Goal: Transaction & Acquisition: Book appointment/travel/reservation

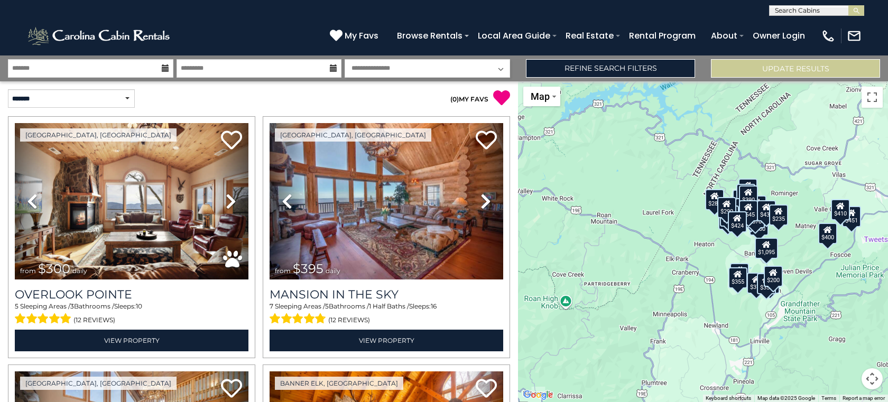
click at [162, 66] on icon at bounding box center [165, 67] width 7 height 7
click at [163, 71] on icon at bounding box center [165, 67] width 7 height 7
click at [40, 69] on input "text" at bounding box center [90, 68] width 165 height 19
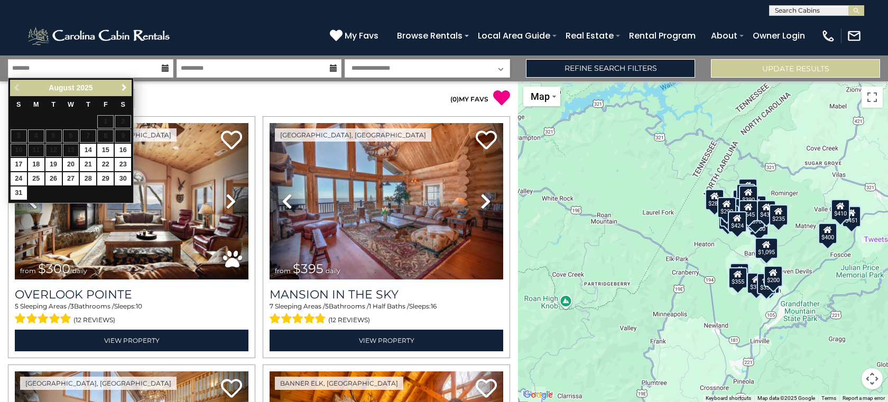
click at [125, 87] on span "Next" at bounding box center [124, 88] width 8 height 8
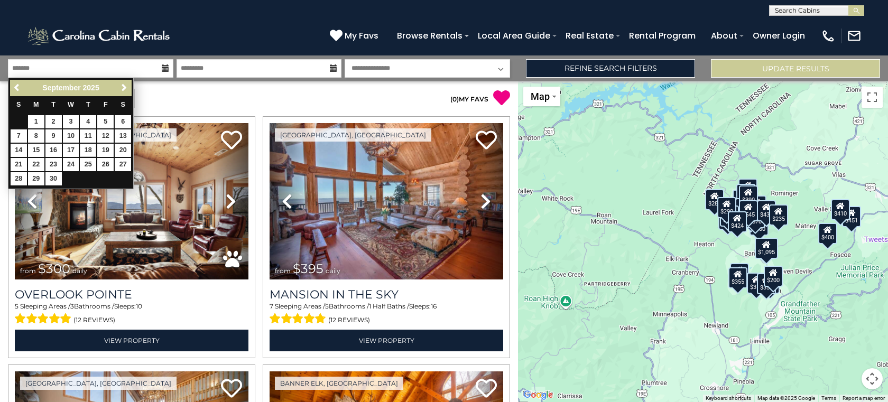
click at [91, 146] on link "18" at bounding box center [88, 150] width 16 height 13
type input "*******"
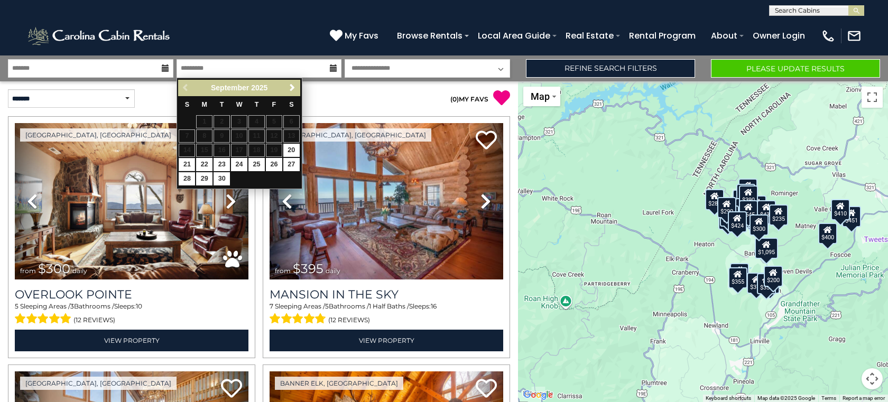
click at [188, 163] on link "21" at bounding box center [187, 164] width 16 height 13
type input "*******"
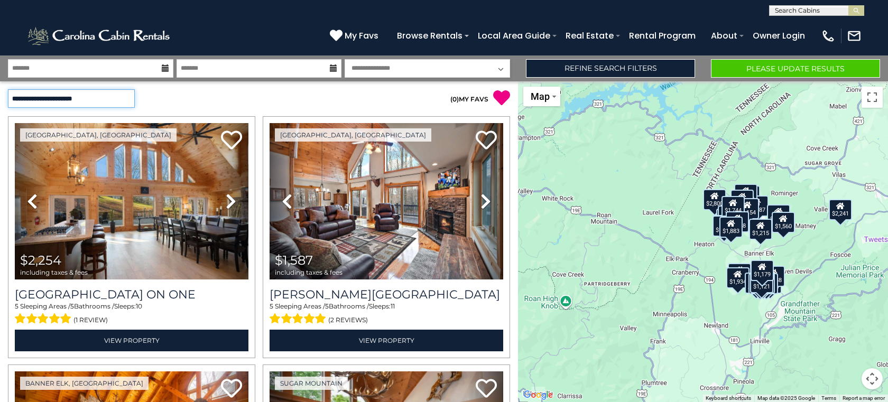
select select "**********"
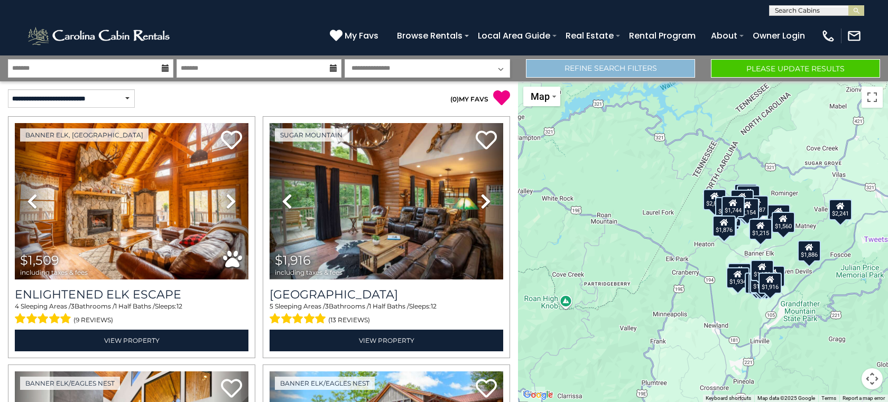
click at [665, 68] on link "Refine Search Filters" at bounding box center [610, 68] width 169 height 19
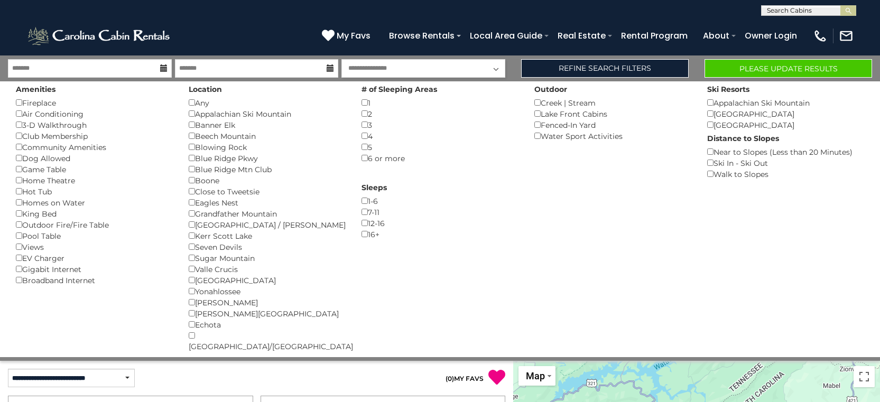
click at [786, 66] on button "Please Update Results" at bounding box center [789, 68] width 168 height 19
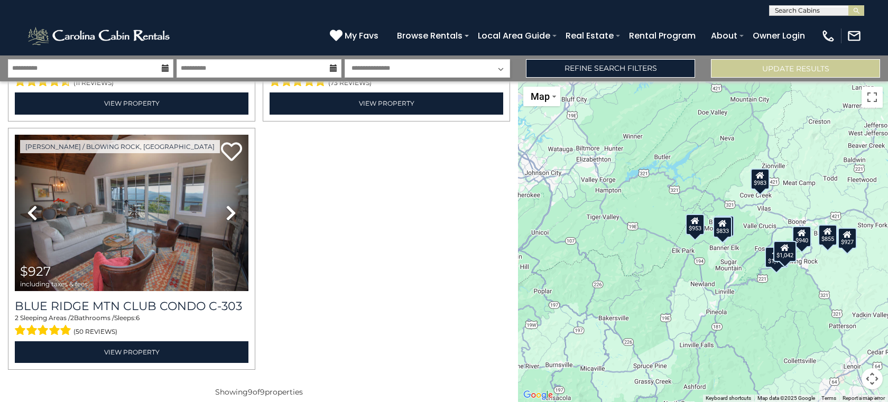
scroll to position [983, 0]
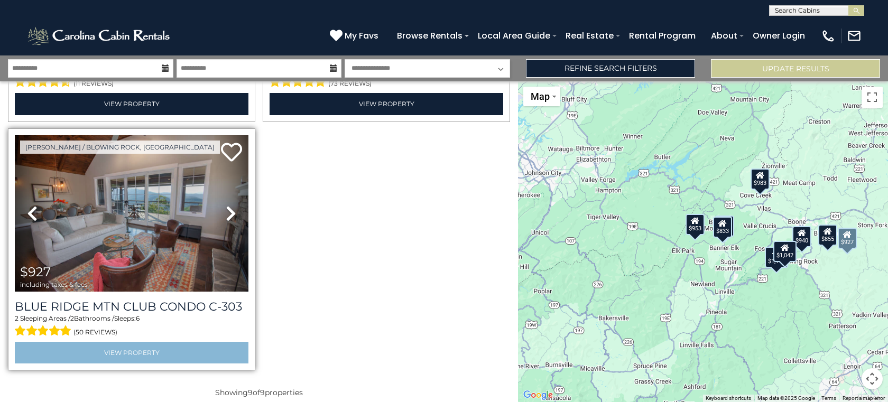
click at [132, 342] on link "View Property" at bounding box center [132, 353] width 234 height 22
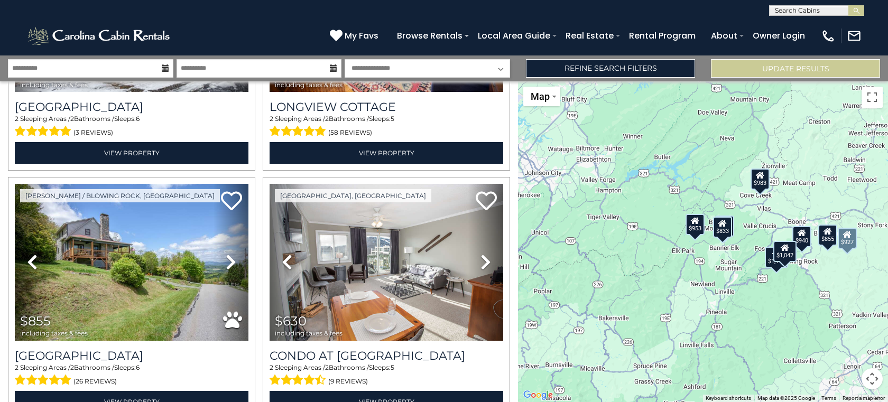
scroll to position [197, 0]
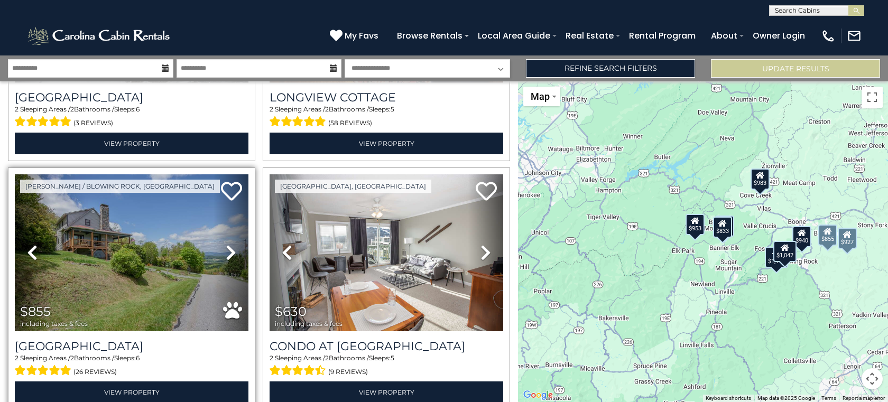
click at [119, 256] on img at bounding box center [132, 252] width 234 height 156
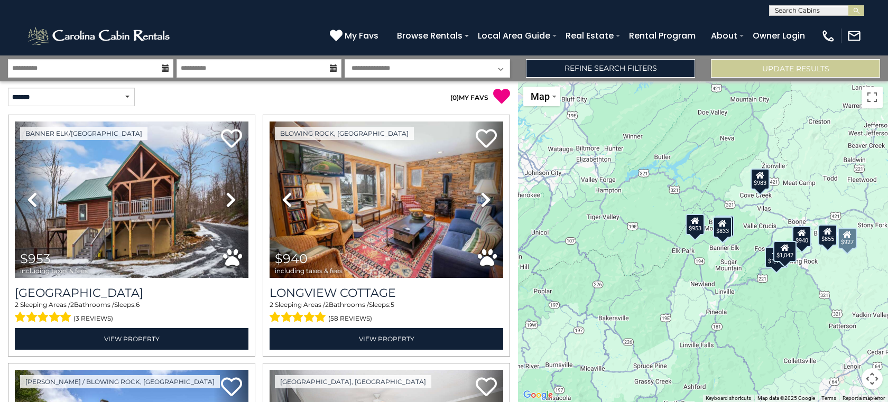
scroll to position [0, 0]
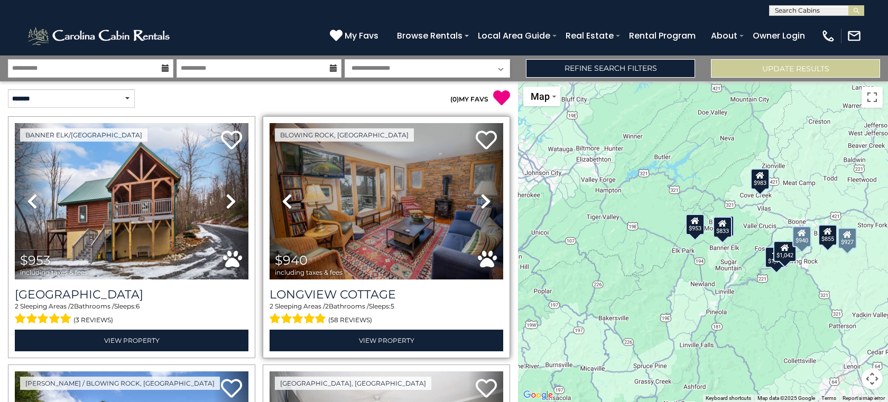
click at [363, 214] on img at bounding box center [387, 201] width 234 height 156
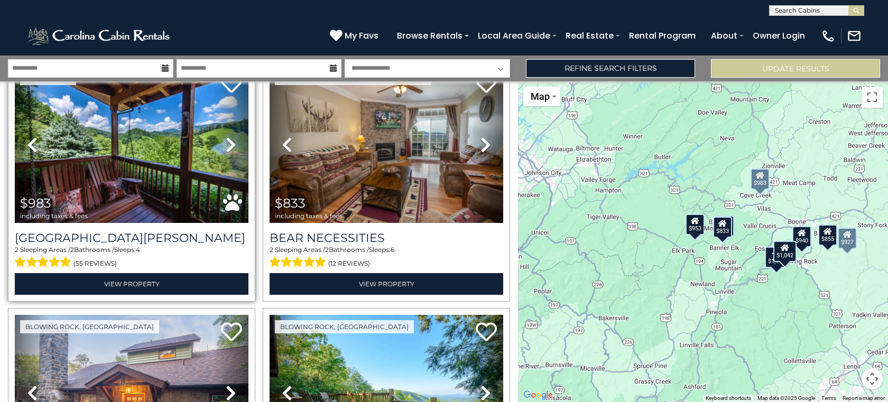
scroll to position [559, 0]
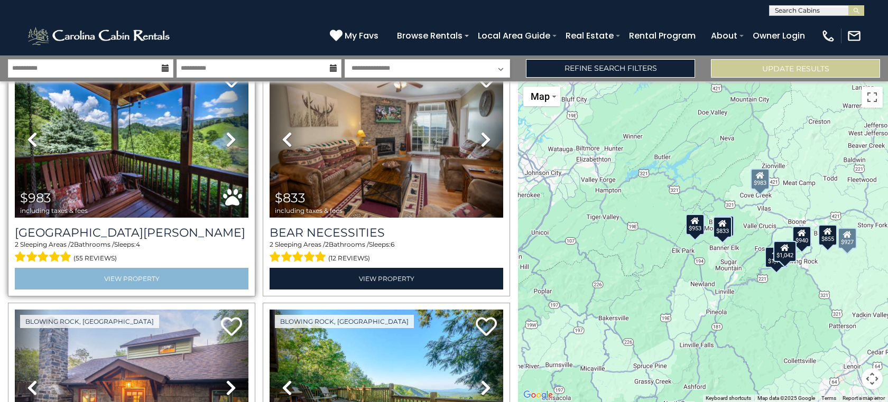
click at [192, 273] on link "View Property" at bounding box center [132, 279] width 234 height 22
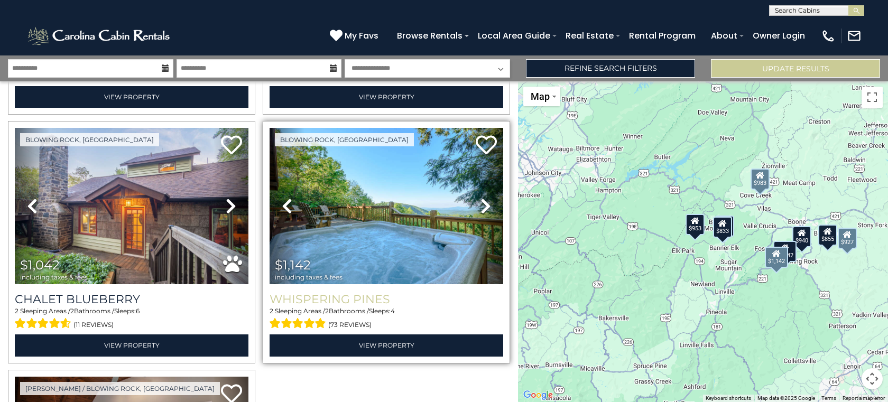
scroll to position [739, 0]
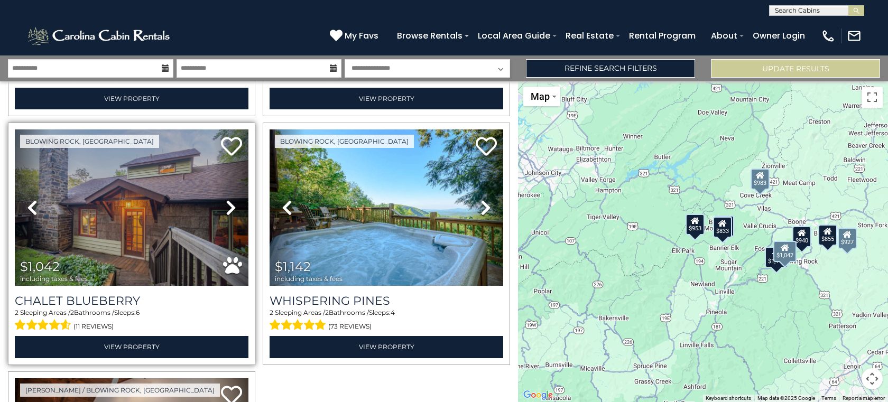
click at [158, 169] on img at bounding box center [132, 208] width 234 height 156
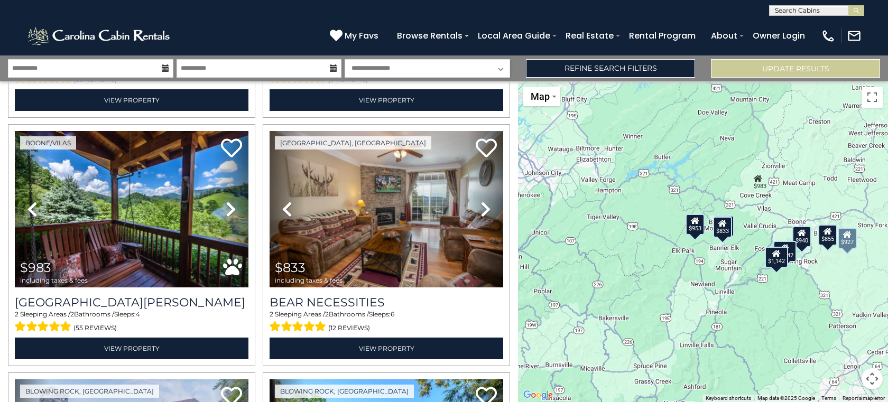
scroll to position [497, 0]
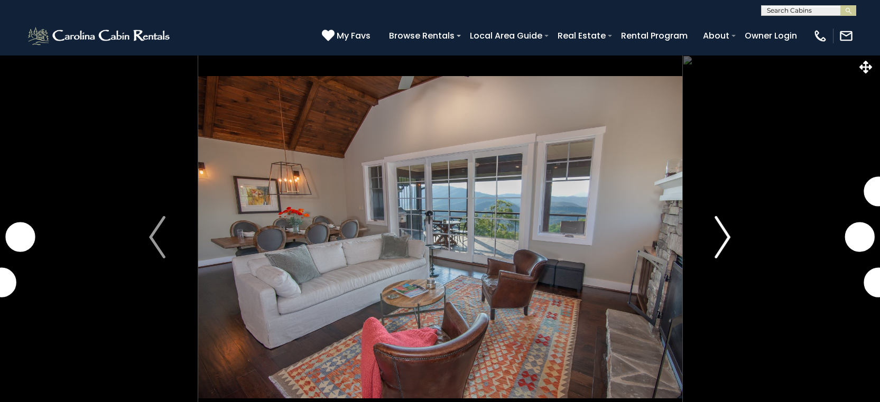
click at [727, 236] on img "Next" at bounding box center [723, 237] width 16 height 42
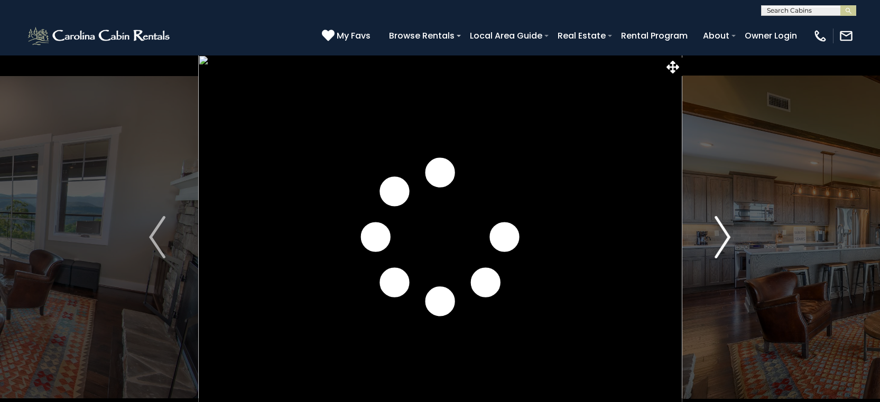
click at [727, 235] on img "Next" at bounding box center [723, 237] width 16 height 42
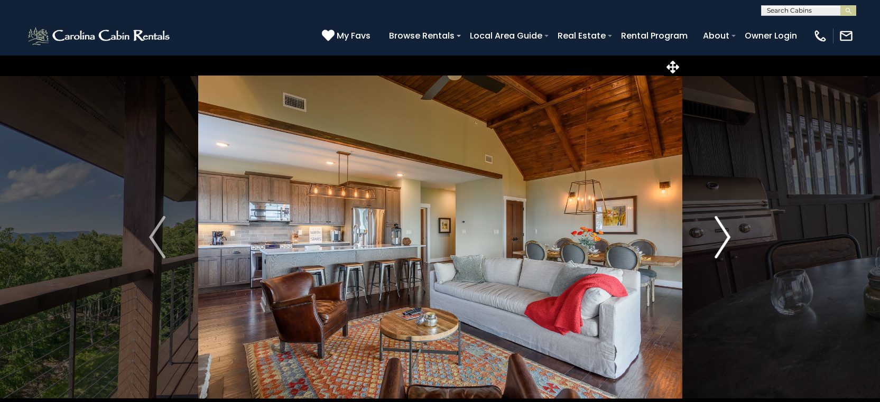
click at [727, 235] on img "Next" at bounding box center [723, 237] width 16 height 42
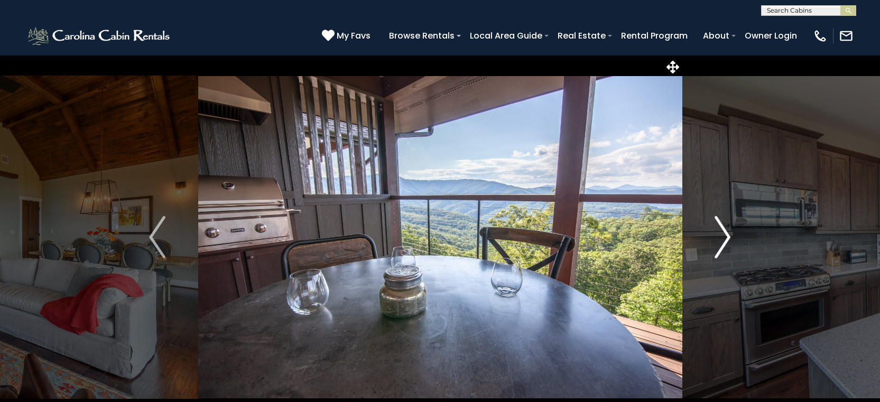
click at [727, 235] on img "Next" at bounding box center [723, 237] width 16 height 42
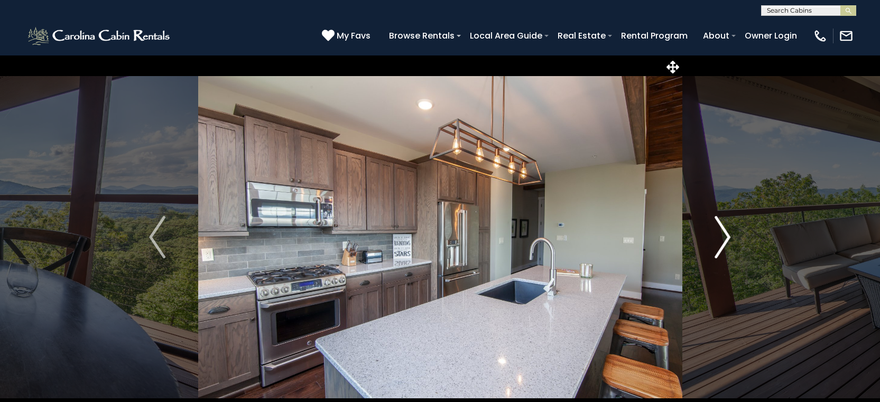
click at [727, 235] on img "Next" at bounding box center [723, 237] width 16 height 42
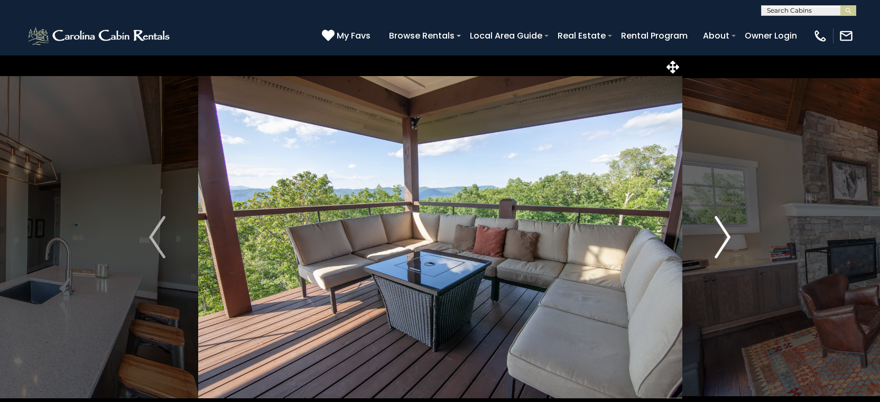
click at [727, 235] on img "Next" at bounding box center [723, 237] width 16 height 42
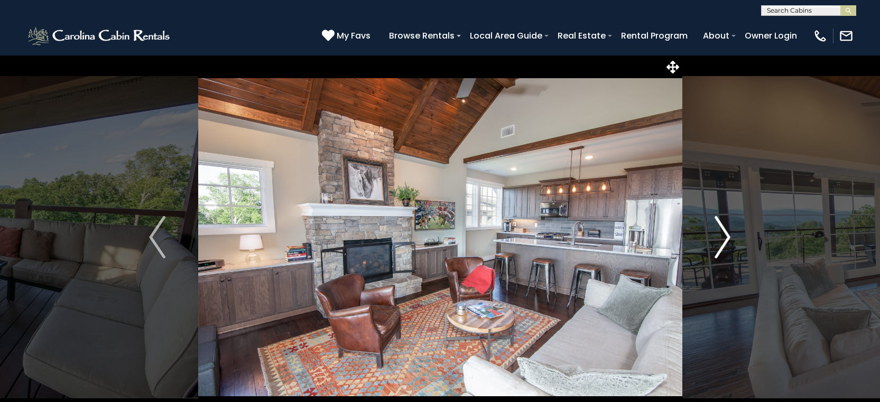
click at [727, 235] on img "Next" at bounding box center [723, 237] width 16 height 42
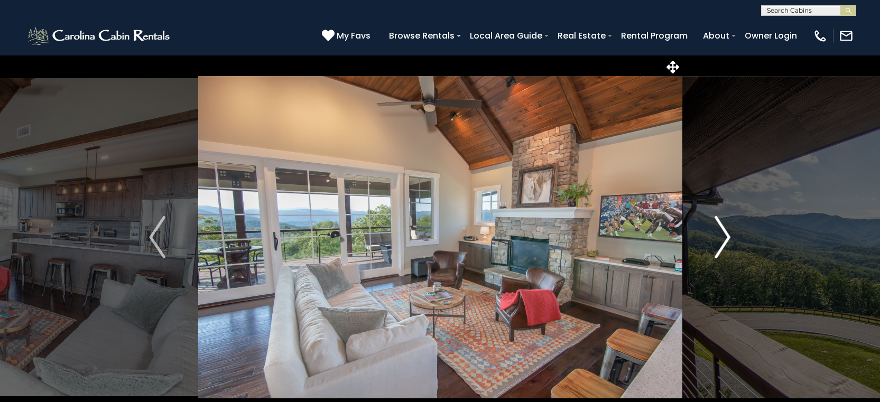
click at [727, 235] on img "Next" at bounding box center [723, 237] width 16 height 42
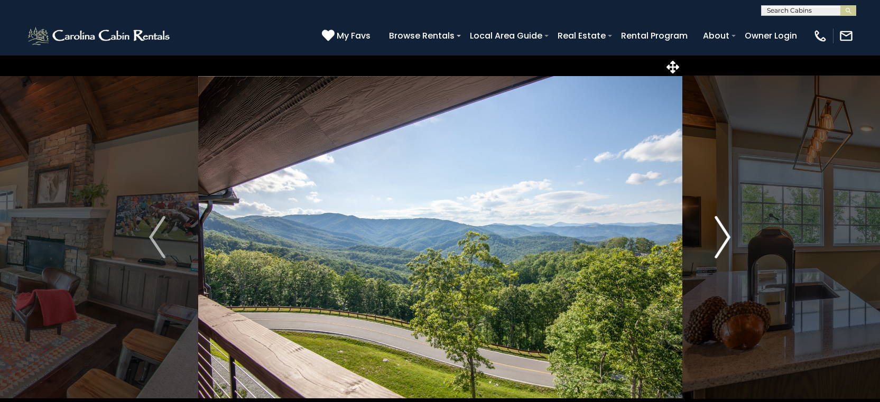
click at [727, 235] on img "Next" at bounding box center [723, 237] width 16 height 42
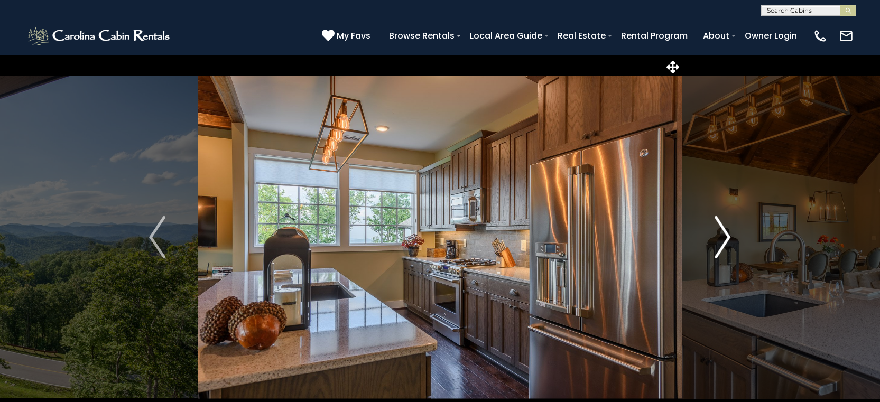
click at [727, 235] on img "Next" at bounding box center [723, 237] width 16 height 42
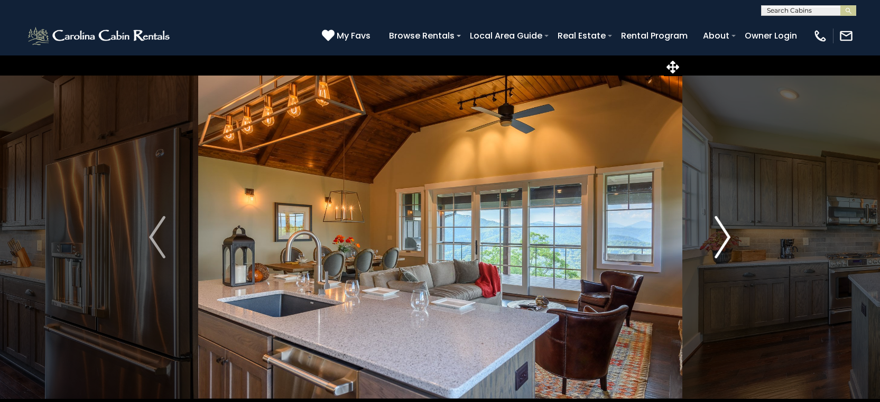
click at [727, 235] on img "Next" at bounding box center [723, 237] width 16 height 42
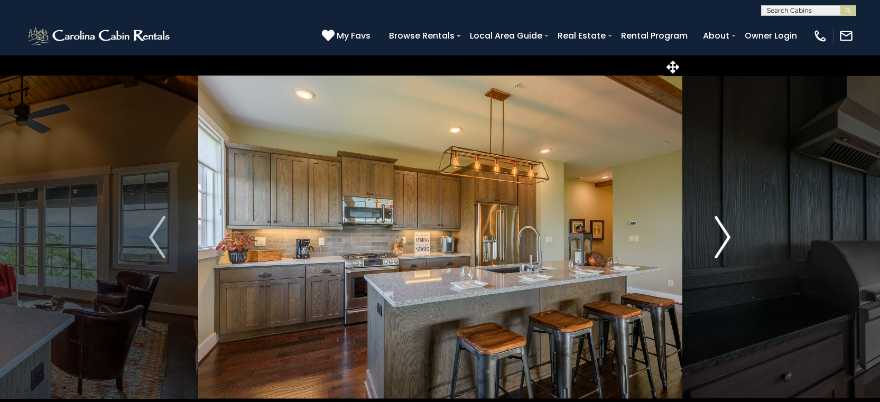
click at [727, 235] on img "Next" at bounding box center [723, 237] width 16 height 42
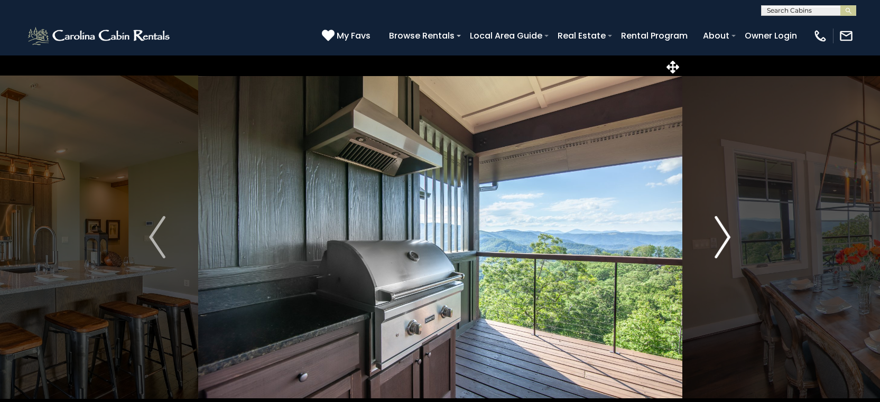
click at [727, 235] on img "Next" at bounding box center [723, 237] width 16 height 42
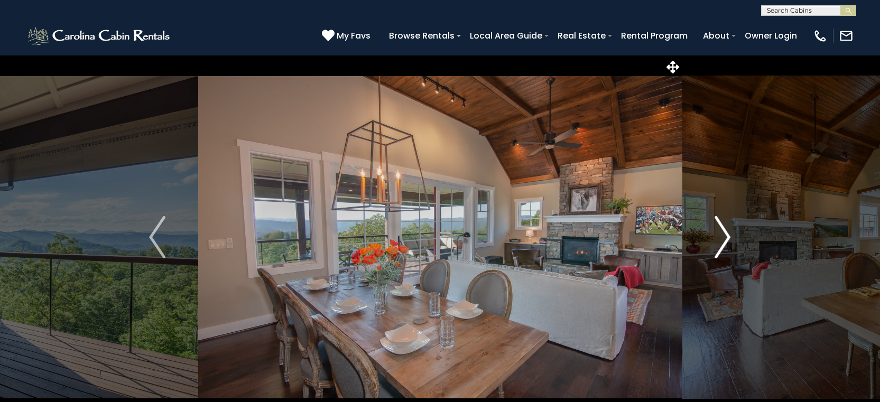
click at [727, 235] on img "Next" at bounding box center [723, 237] width 16 height 42
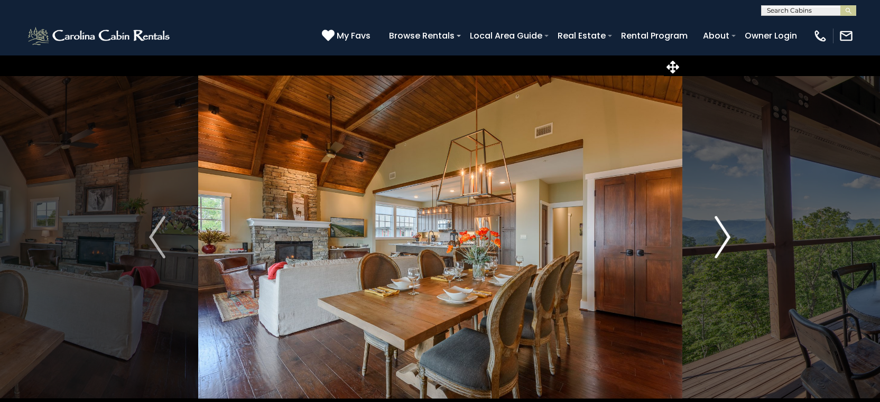
click at [727, 235] on img "Next" at bounding box center [723, 237] width 16 height 42
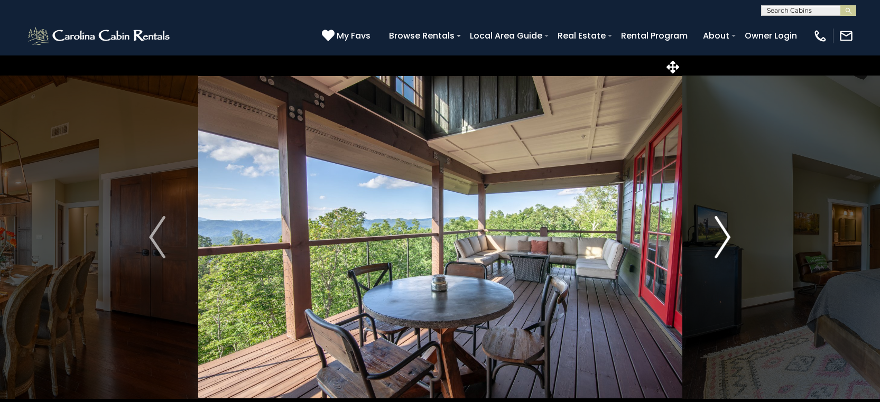
click at [727, 235] on img "Next" at bounding box center [723, 237] width 16 height 42
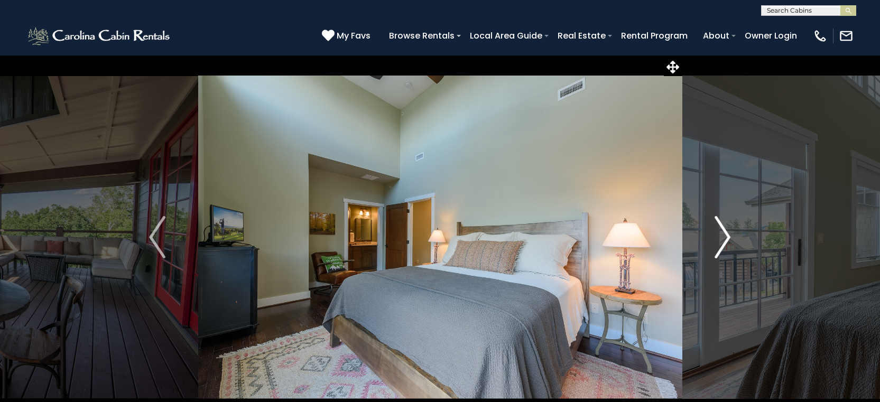
click at [727, 235] on img "Next" at bounding box center [723, 237] width 16 height 42
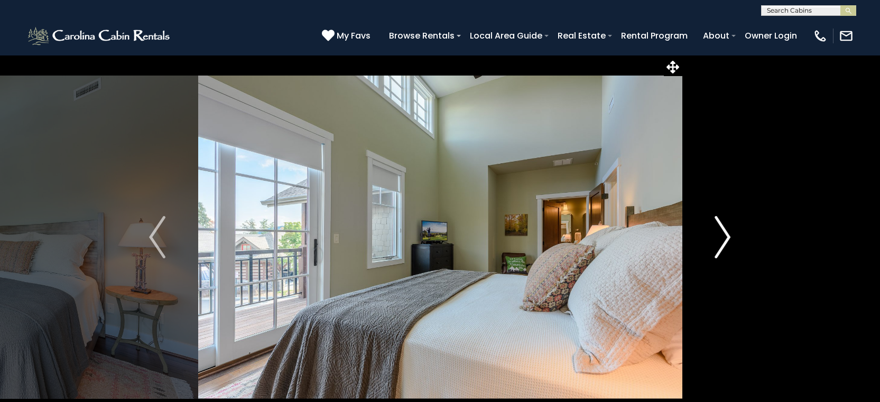
click at [727, 235] on img "Next" at bounding box center [723, 237] width 16 height 42
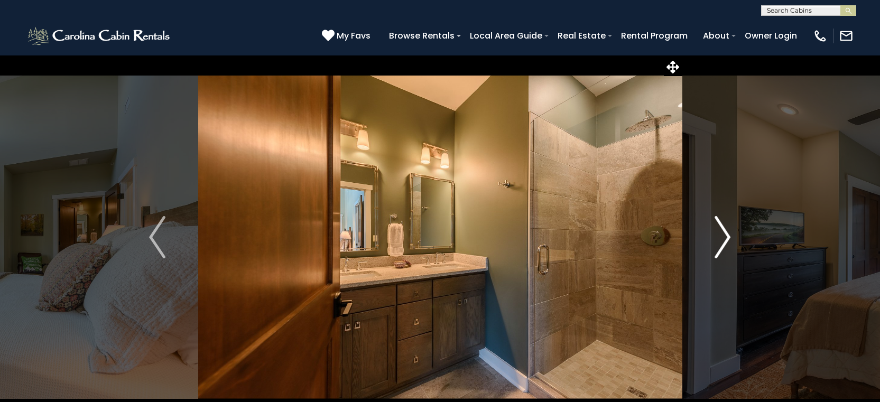
click at [727, 235] on img "Next" at bounding box center [723, 237] width 16 height 42
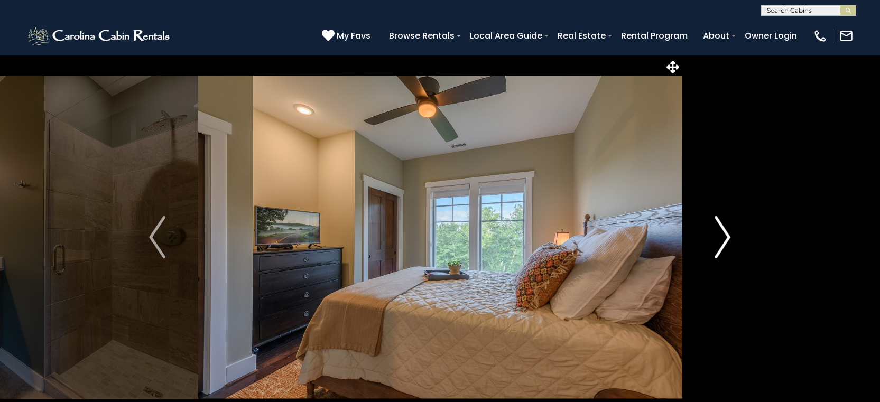
click at [727, 235] on img "Next" at bounding box center [723, 237] width 16 height 42
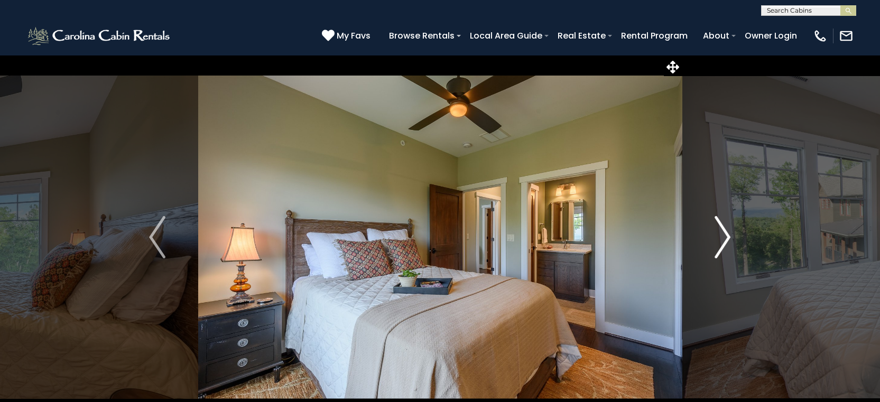
click at [727, 235] on img "Next" at bounding box center [723, 237] width 16 height 42
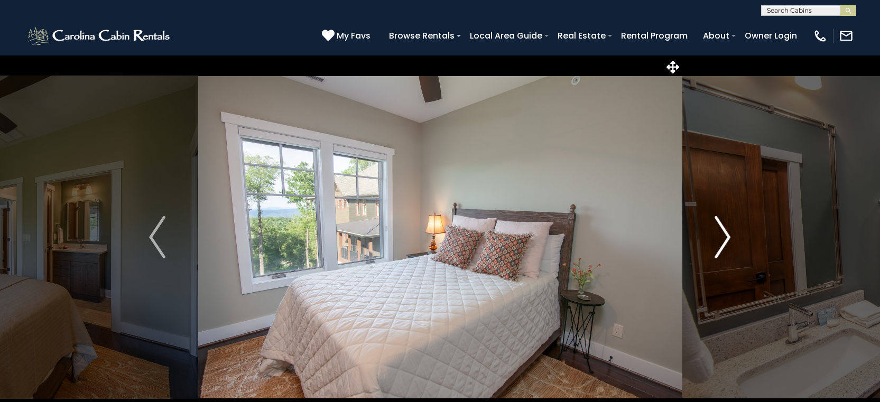
click at [727, 235] on img "Next" at bounding box center [723, 237] width 16 height 42
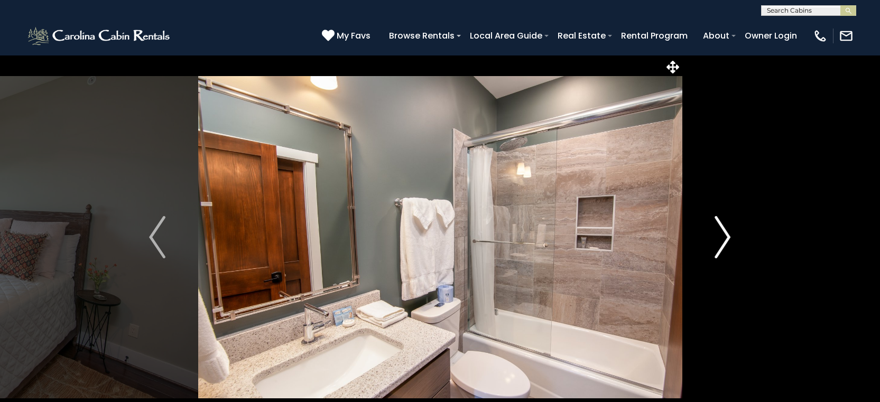
click at [727, 235] on img "Next" at bounding box center [723, 237] width 16 height 42
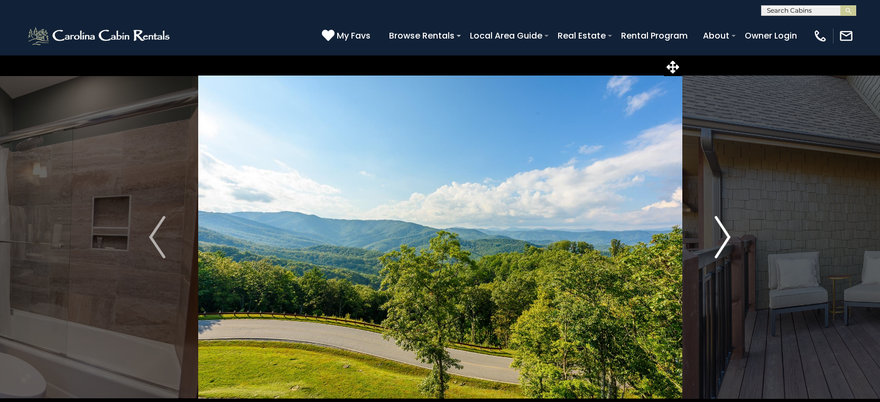
click at [727, 235] on img "Next" at bounding box center [723, 237] width 16 height 42
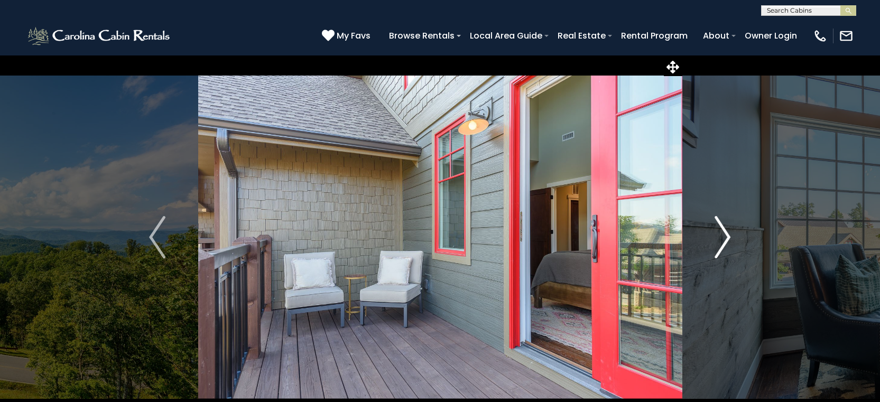
click at [727, 235] on img "Next" at bounding box center [723, 237] width 16 height 42
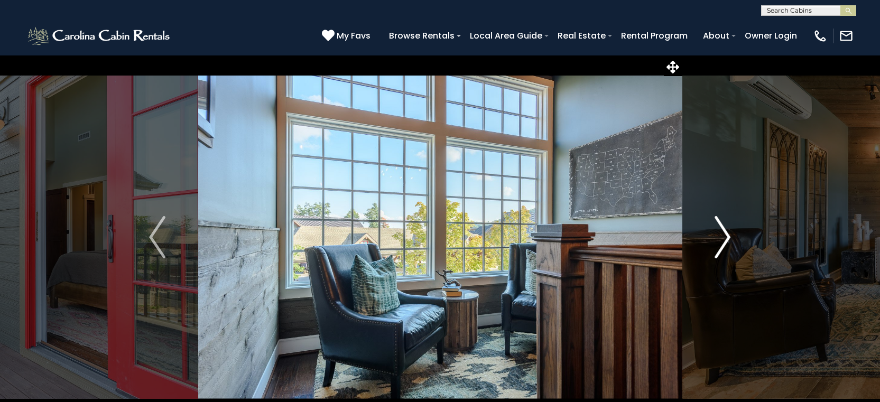
click at [727, 235] on img "Next" at bounding box center [723, 237] width 16 height 42
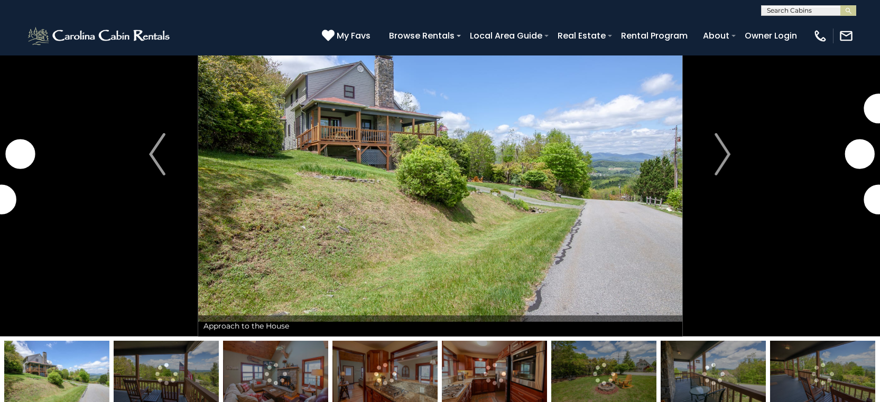
scroll to position [44, 0]
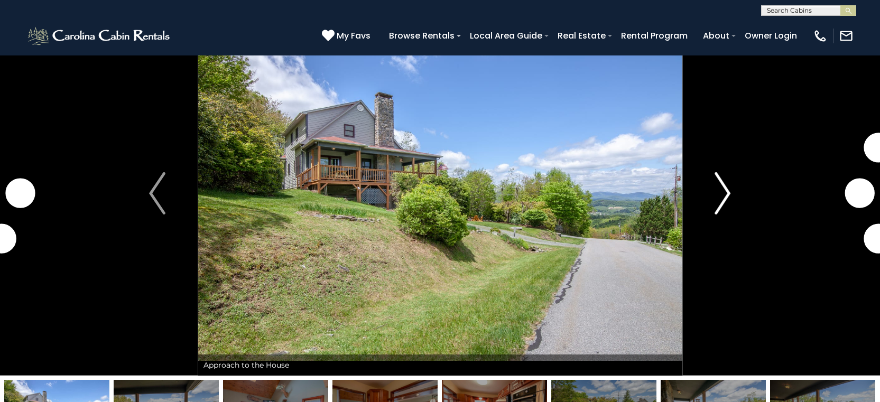
click at [733, 191] on button "Next" at bounding box center [722, 193] width 81 height 365
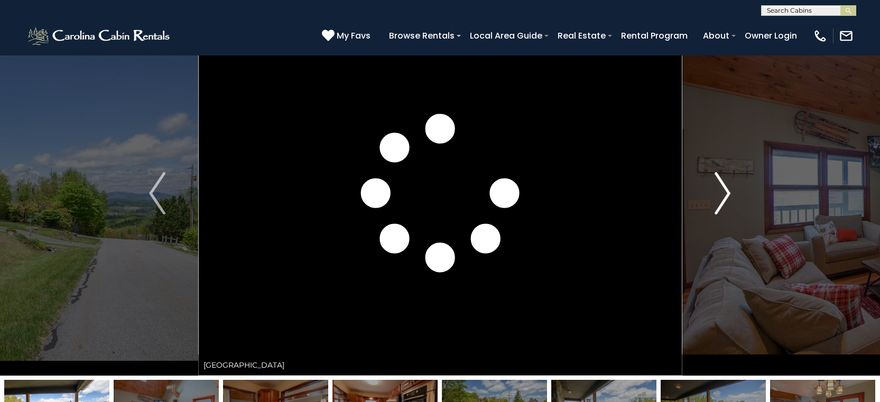
click at [729, 192] on img "Next" at bounding box center [723, 193] width 16 height 42
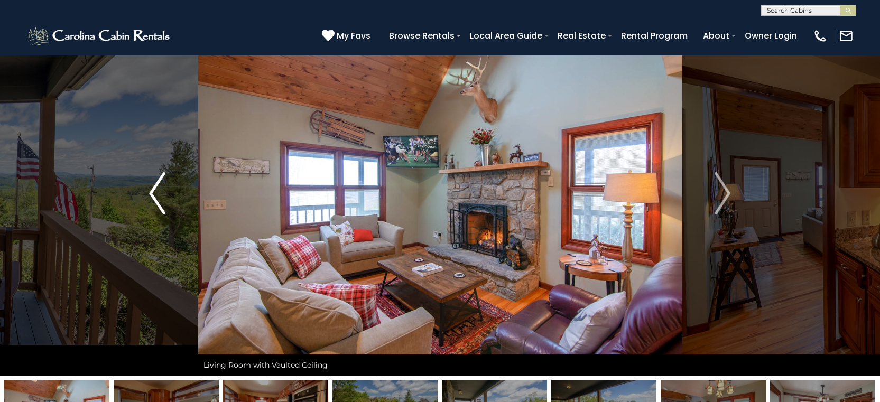
click at [156, 186] on img "Previous" at bounding box center [157, 193] width 16 height 42
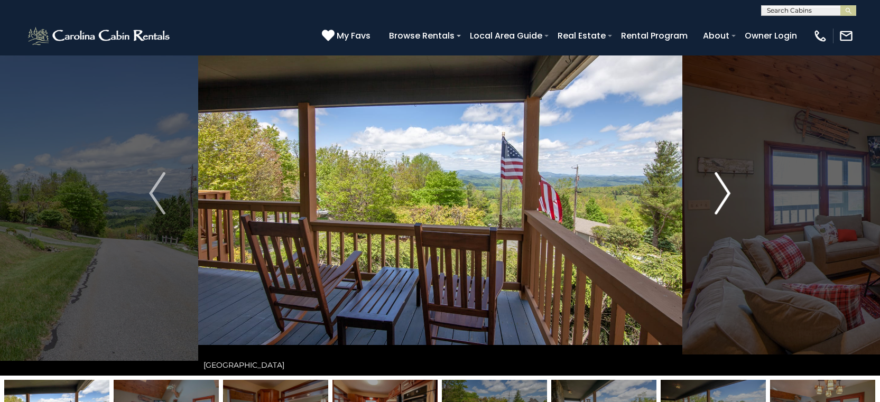
click at [727, 192] on img "Next" at bounding box center [723, 193] width 16 height 42
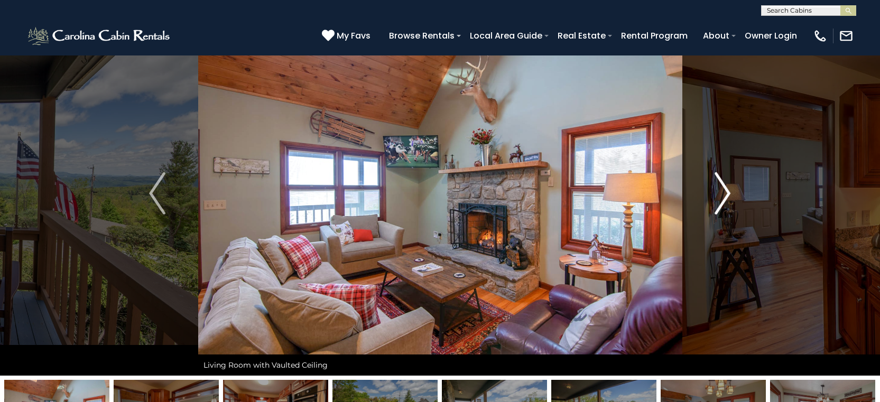
click at [728, 191] on img "Next" at bounding box center [723, 193] width 16 height 42
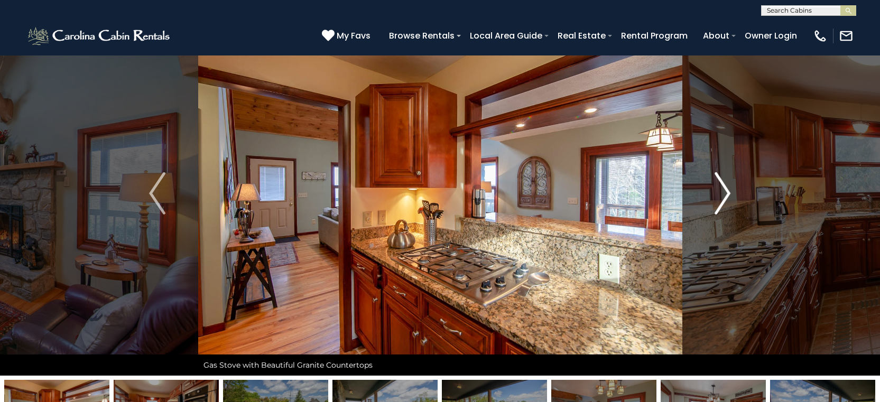
click at [728, 191] on img "Next" at bounding box center [723, 193] width 16 height 42
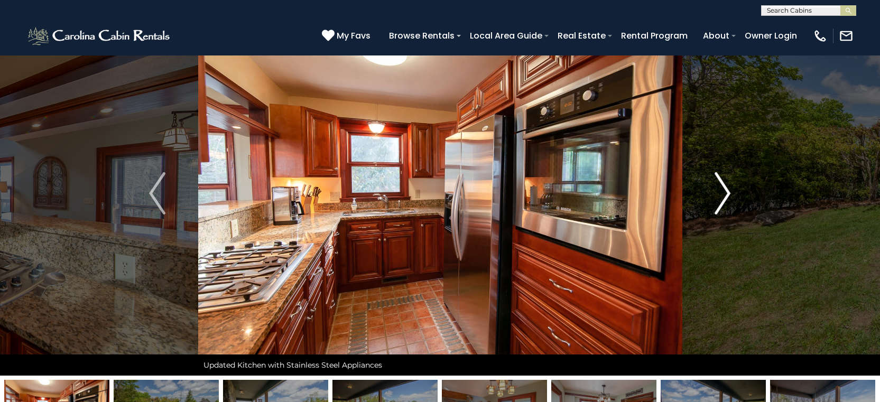
click at [728, 191] on img "Next" at bounding box center [723, 193] width 16 height 42
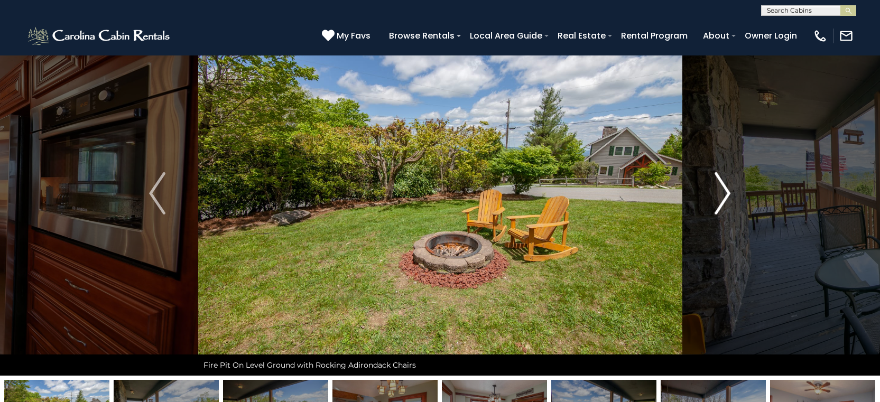
click at [728, 191] on img "Next" at bounding box center [723, 193] width 16 height 42
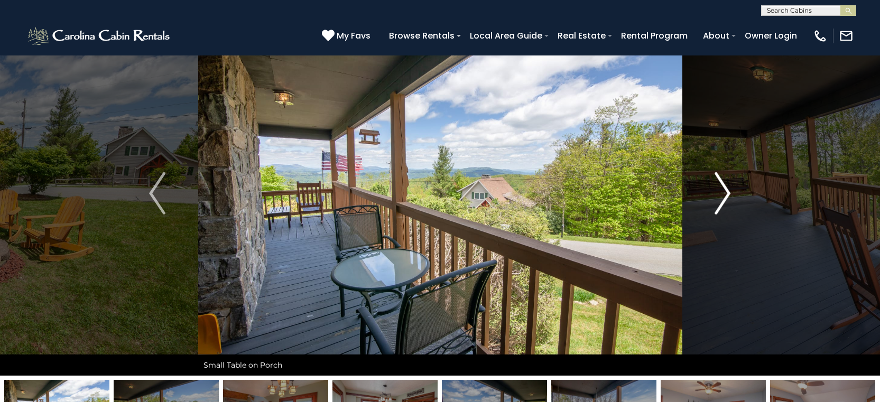
click at [728, 191] on img "Next" at bounding box center [723, 193] width 16 height 42
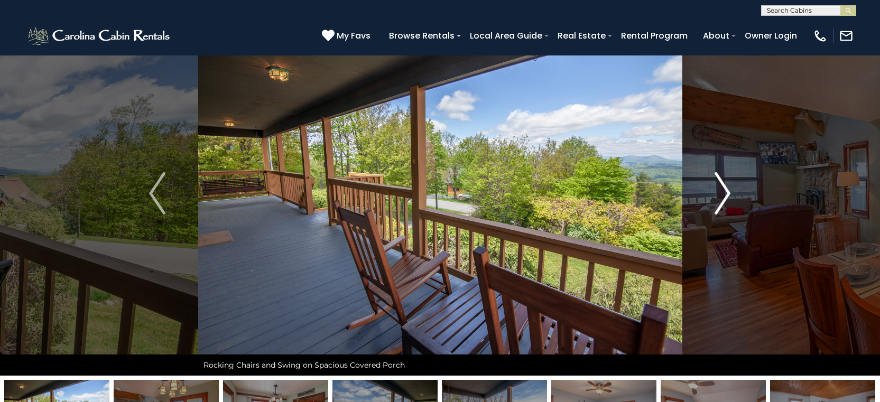
click at [728, 191] on img "Next" at bounding box center [723, 193] width 16 height 42
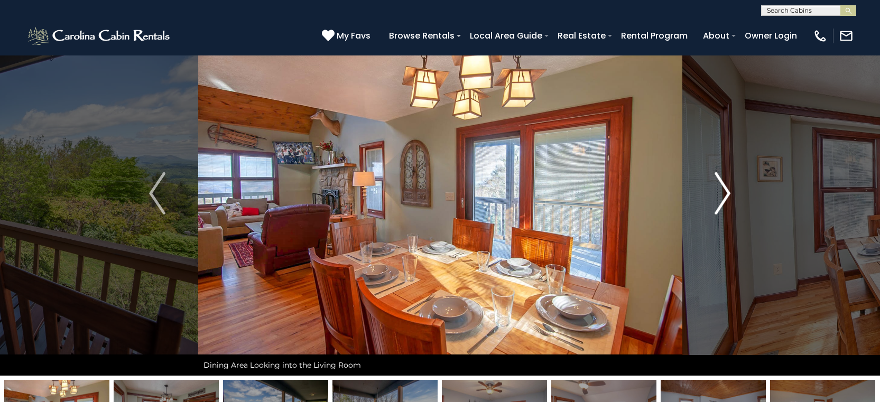
click at [728, 191] on img "Next" at bounding box center [723, 193] width 16 height 42
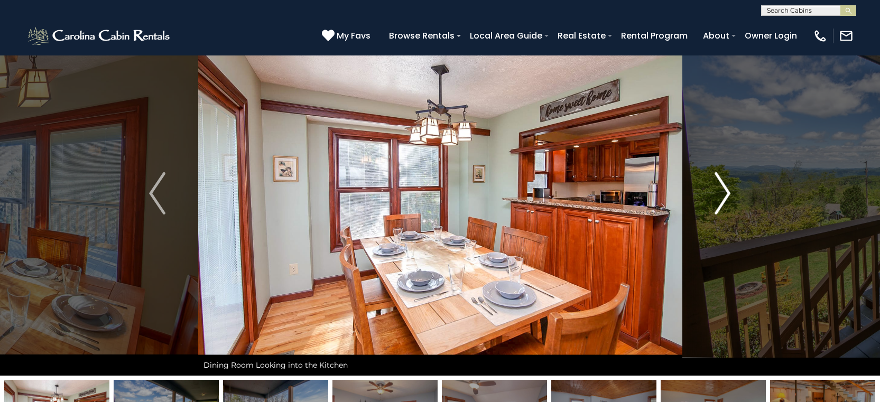
click at [728, 191] on img "Next" at bounding box center [723, 193] width 16 height 42
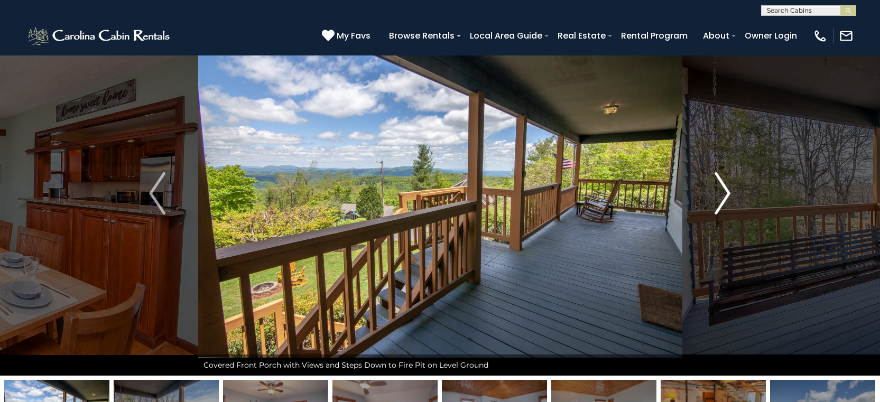
click at [728, 191] on img "Next" at bounding box center [723, 193] width 16 height 42
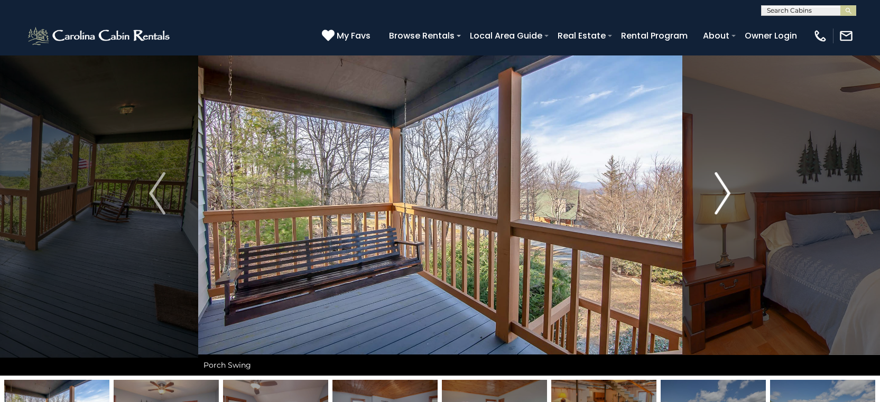
click at [728, 191] on img "Next" at bounding box center [723, 193] width 16 height 42
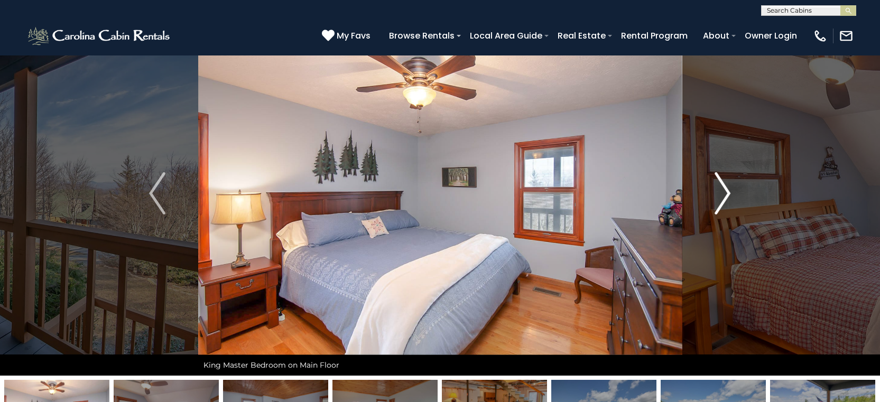
click at [728, 191] on img "Next" at bounding box center [723, 193] width 16 height 42
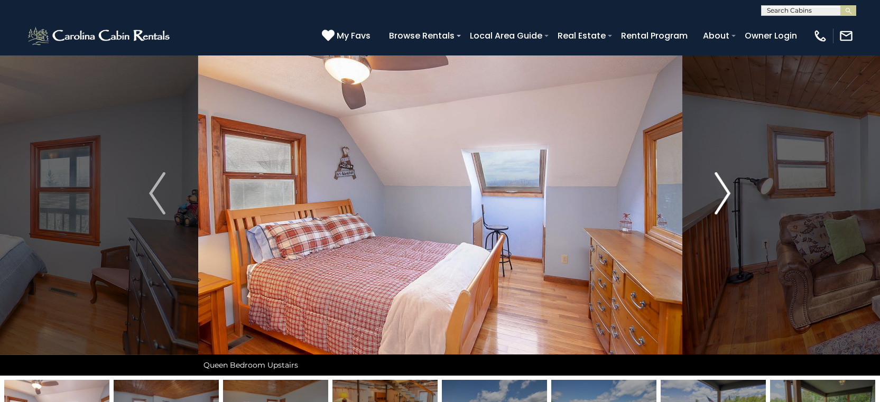
click at [728, 191] on img "Next" at bounding box center [723, 193] width 16 height 42
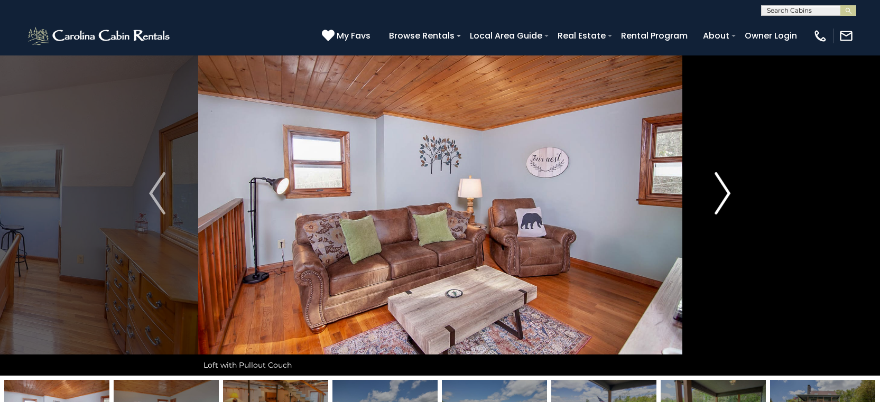
click at [728, 191] on img "Next" at bounding box center [723, 193] width 16 height 42
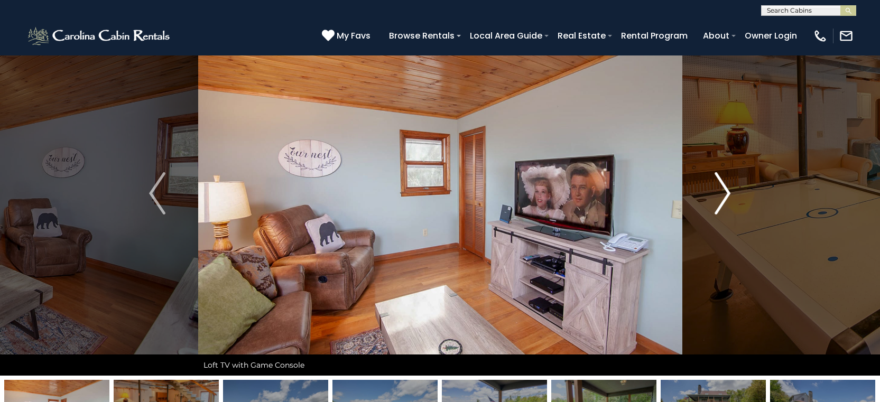
click at [728, 191] on img "Next" at bounding box center [723, 193] width 16 height 42
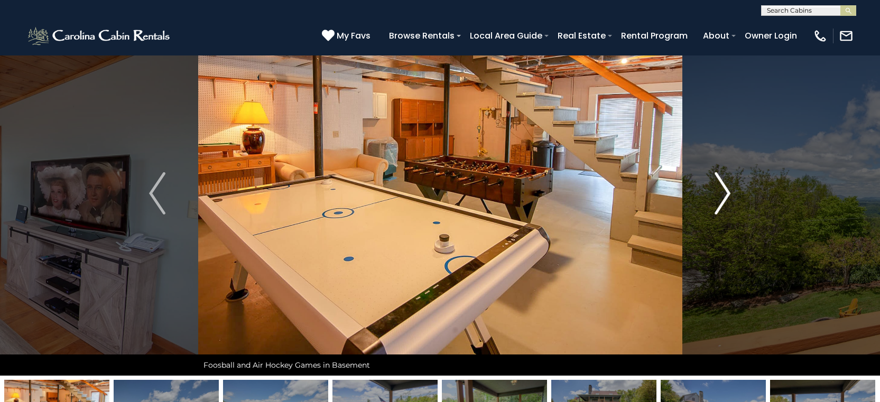
click at [728, 191] on img "Next" at bounding box center [723, 193] width 16 height 42
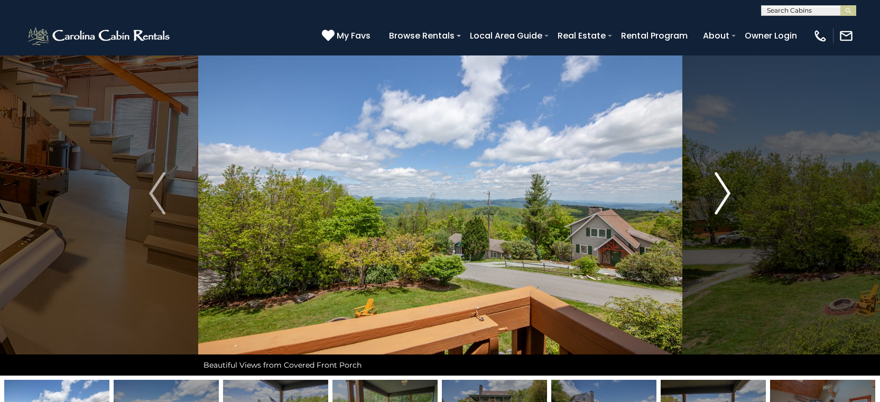
click at [728, 191] on img "Next" at bounding box center [723, 193] width 16 height 42
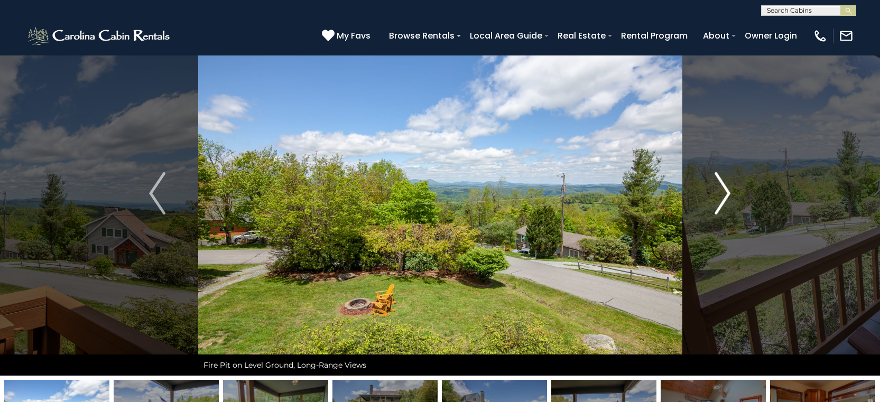
click at [728, 191] on img "Next" at bounding box center [723, 193] width 16 height 42
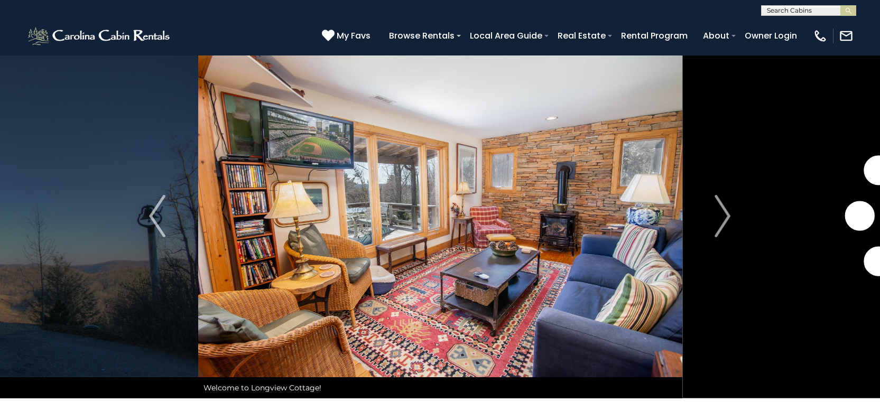
scroll to position [15, 0]
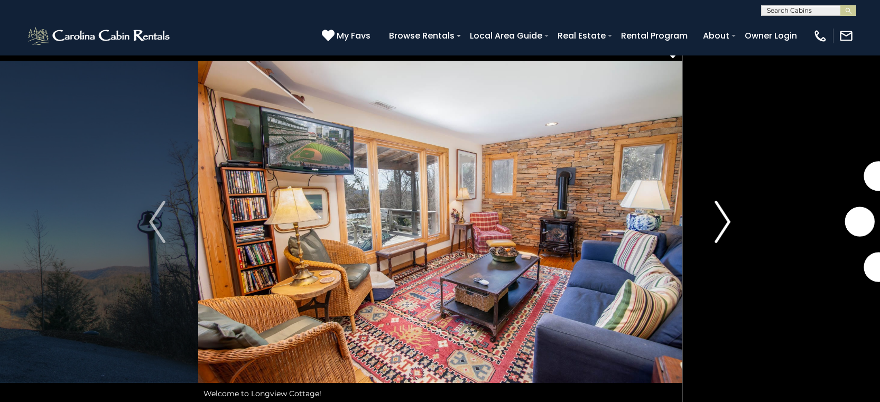
click at [729, 220] on img "Next" at bounding box center [723, 222] width 16 height 42
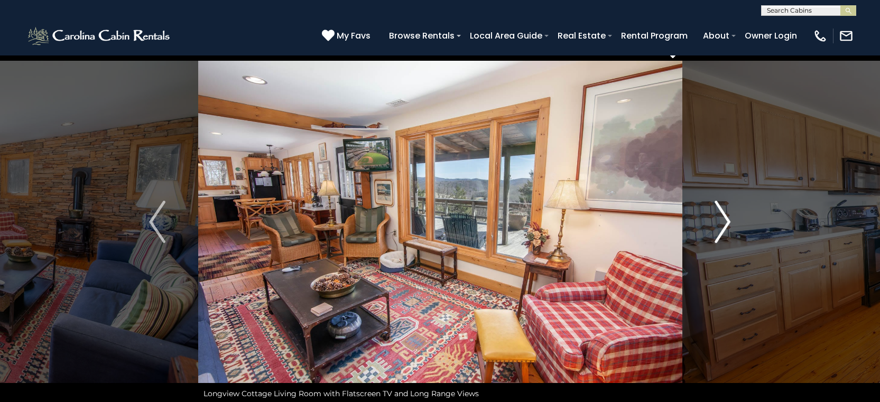
click at [729, 220] on img "Next" at bounding box center [723, 222] width 16 height 42
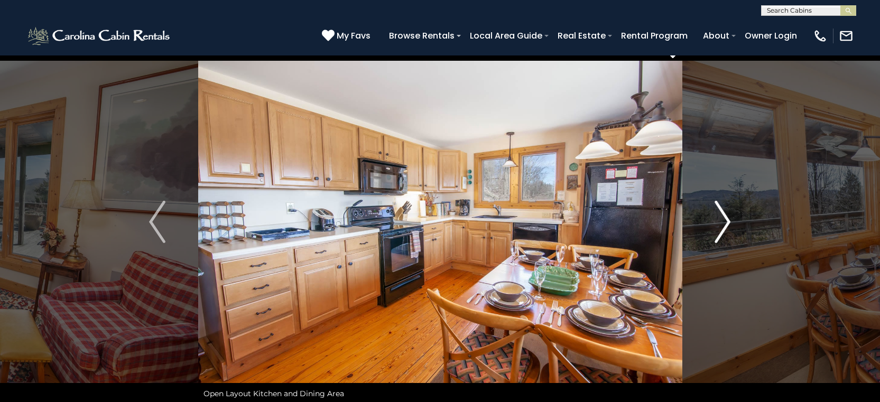
click at [729, 220] on img "Next" at bounding box center [723, 222] width 16 height 42
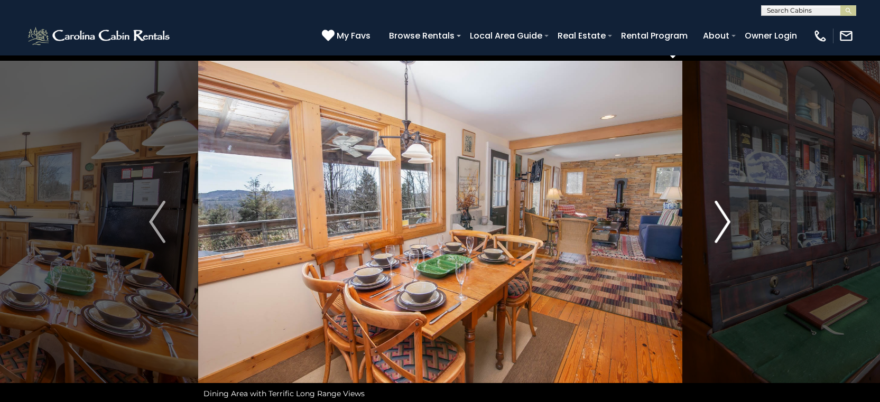
click at [729, 220] on img "Next" at bounding box center [723, 222] width 16 height 42
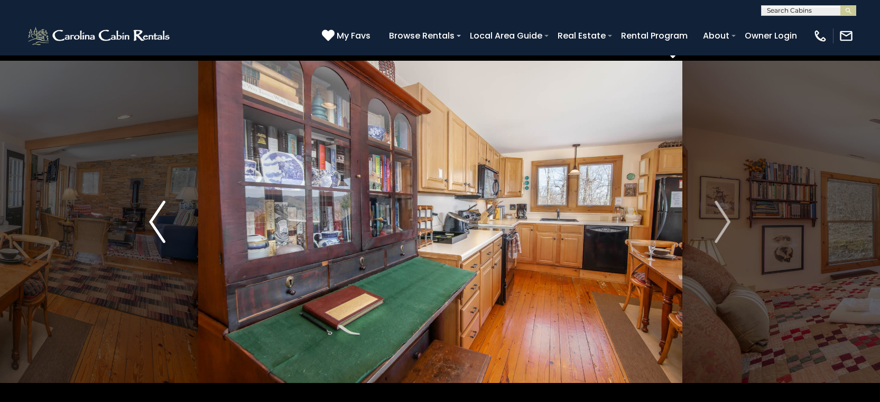
click at [155, 220] on img "Previous" at bounding box center [157, 222] width 16 height 42
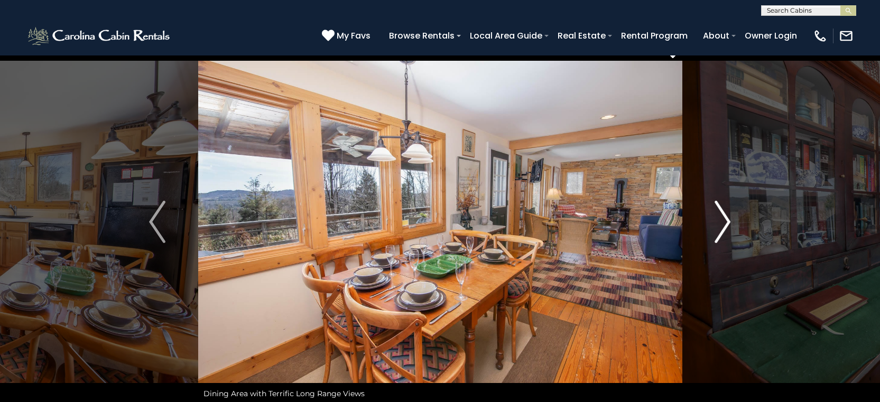
click at [728, 218] on img "Next" at bounding box center [723, 222] width 16 height 42
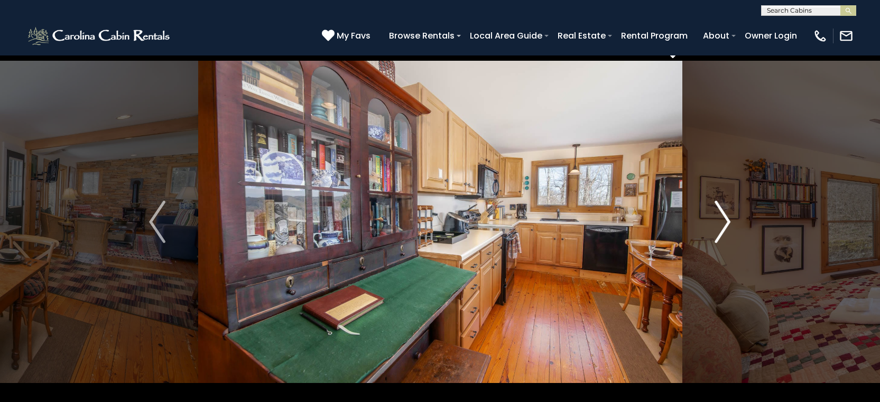
click at [728, 218] on img "Next" at bounding box center [723, 222] width 16 height 42
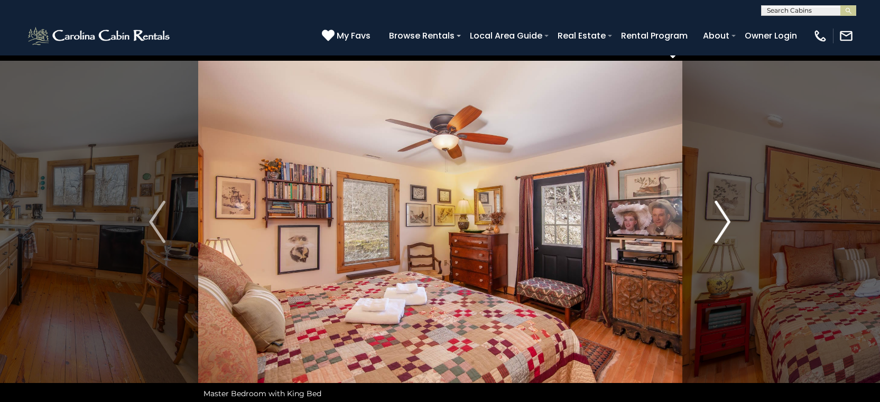
click at [728, 218] on img "Next" at bounding box center [723, 222] width 16 height 42
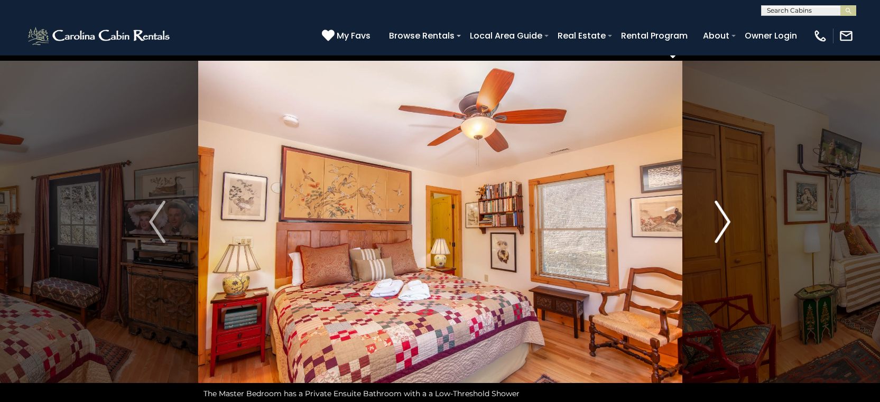
click at [728, 218] on img "Next" at bounding box center [723, 222] width 16 height 42
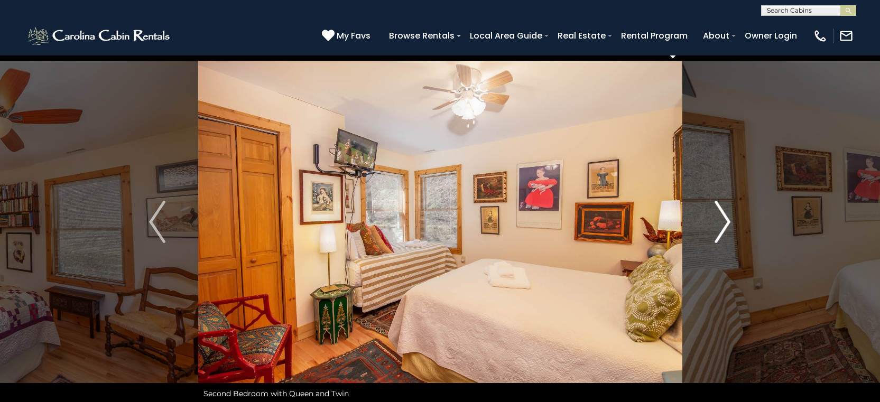
click at [728, 218] on img "Next" at bounding box center [723, 222] width 16 height 42
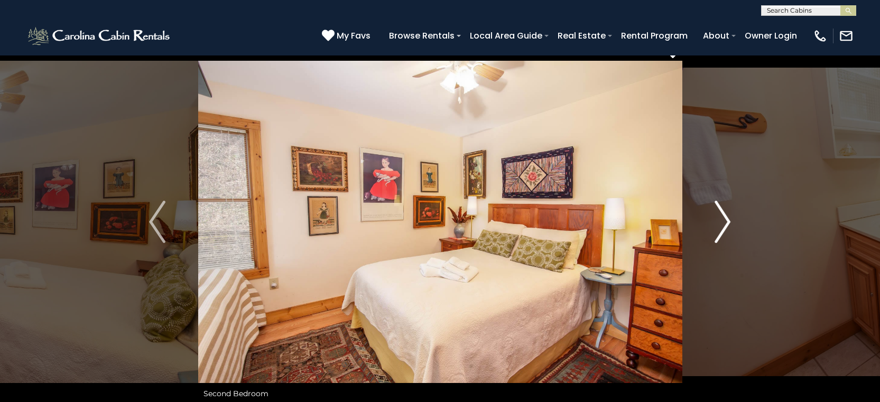
click at [728, 218] on img "Next" at bounding box center [723, 222] width 16 height 42
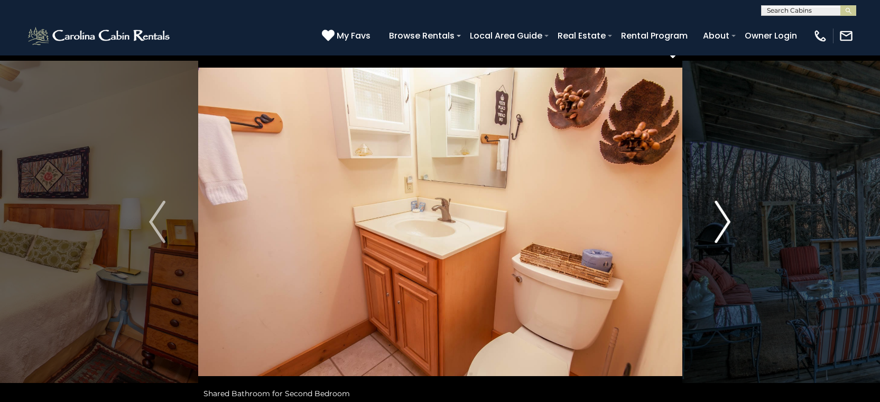
click at [728, 218] on img "Next" at bounding box center [723, 222] width 16 height 42
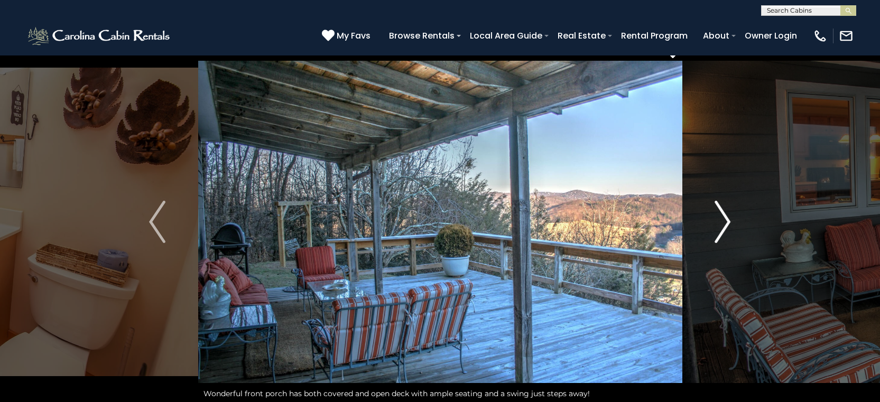
click at [728, 218] on img "Next" at bounding box center [723, 222] width 16 height 42
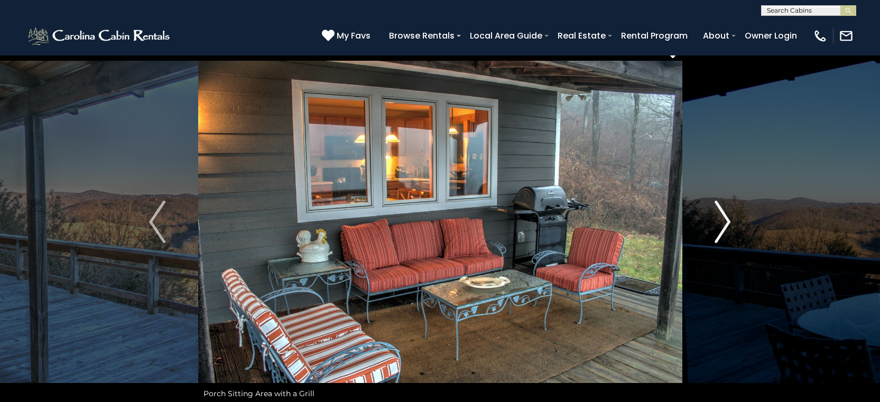
click at [728, 218] on img "Next" at bounding box center [723, 222] width 16 height 42
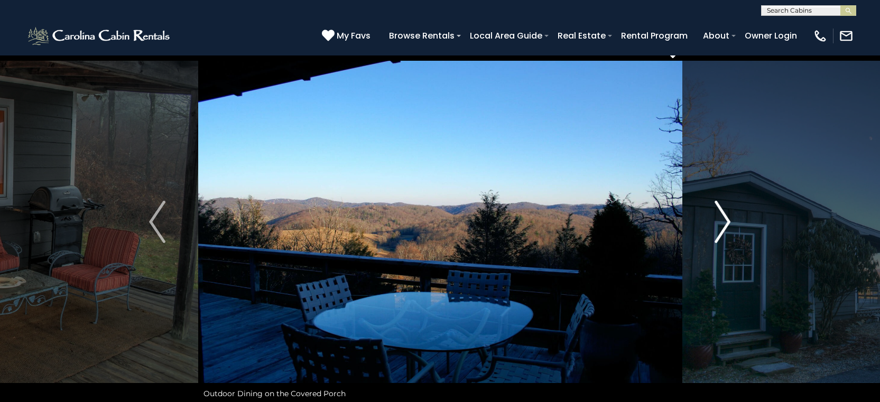
click at [728, 218] on img "Next" at bounding box center [723, 222] width 16 height 42
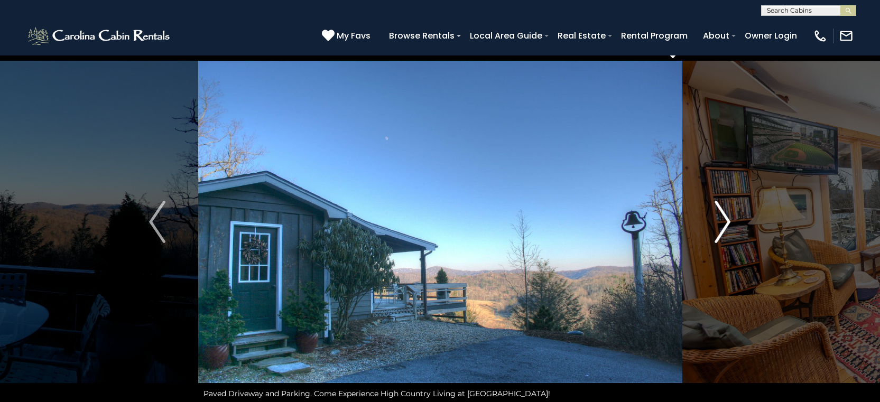
click at [728, 218] on img "Next" at bounding box center [723, 222] width 16 height 42
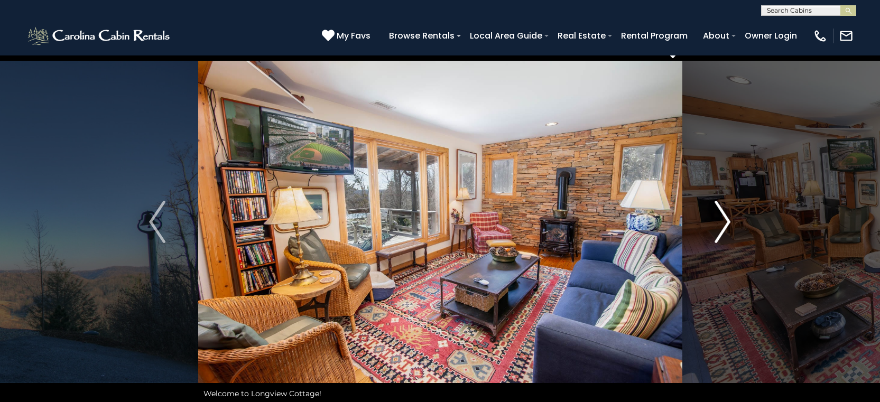
click at [728, 218] on img "Next" at bounding box center [723, 222] width 16 height 42
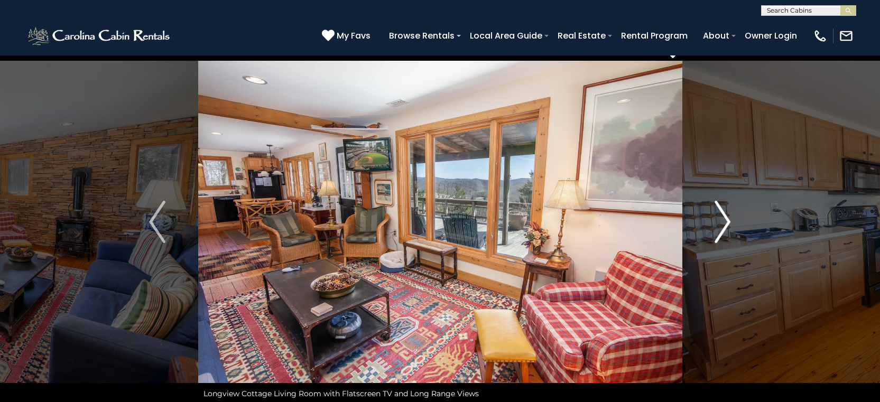
click at [728, 218] on img "Next" at bounding box center [723, 222] width 16 height 42
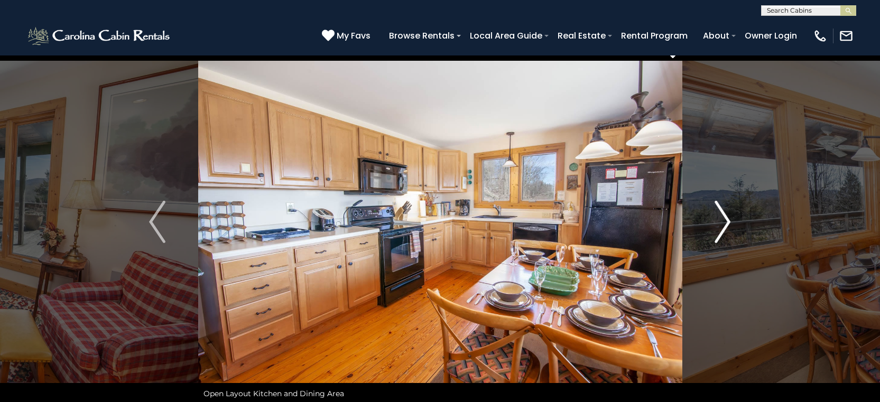
click at [728, 218] on img "Next" at bounding box center [723, 222] width 16 height 42
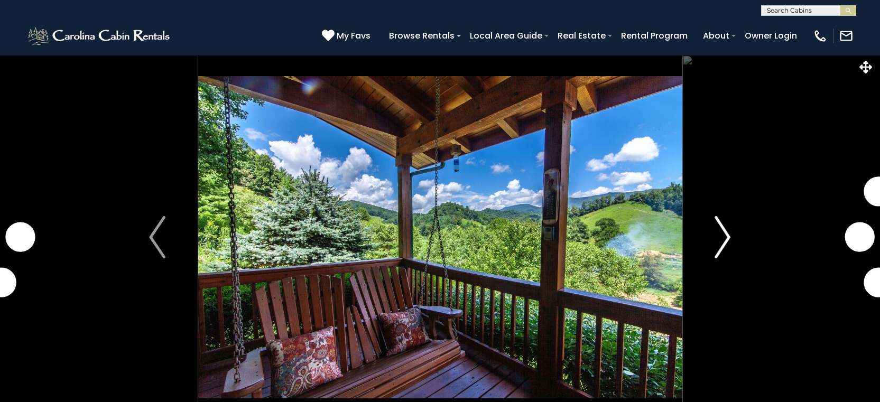
click at [730, 236] on img "Next" at bounding box center [723, 237] width 16 height 42
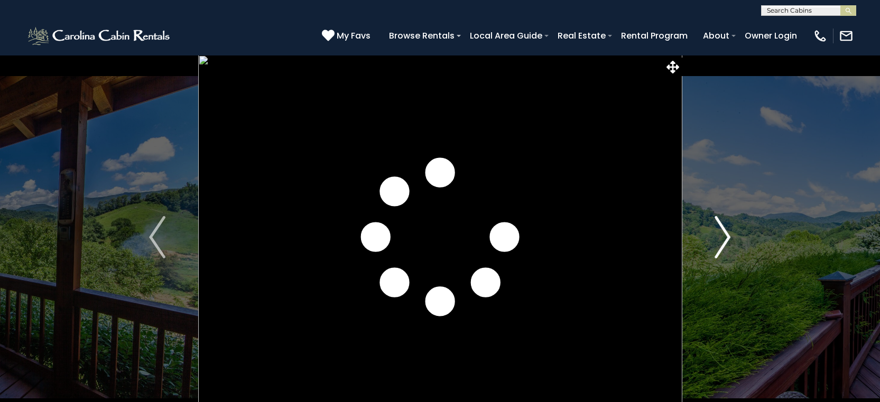
click at [730, 236] on img "Next" at bounding box center [723, 237] width 16 height 42
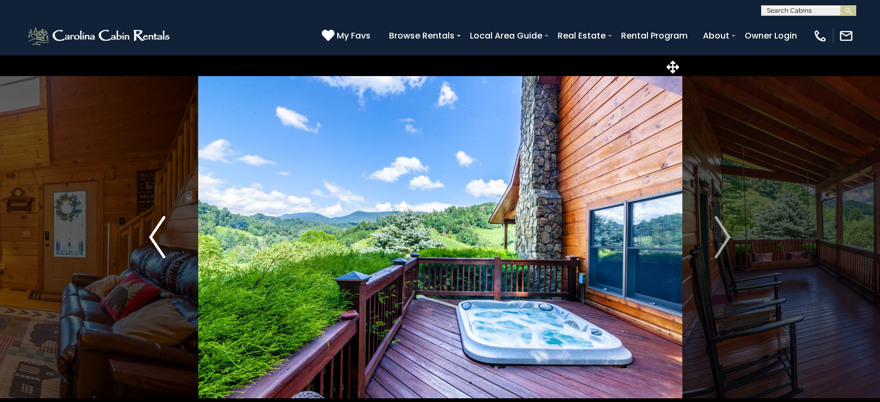
click at [153, 229] on img "Previous" at bounding box center [157, 237] width 16 height 42
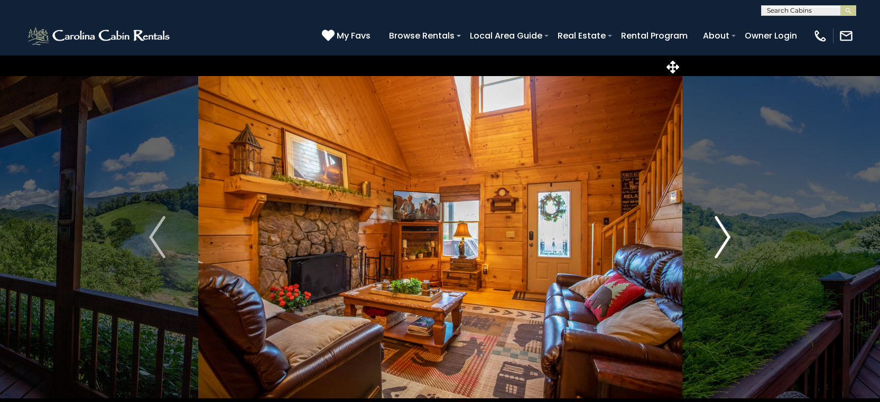
click at [731, 233] on button "Next" at bounding box center [722, 237] width 81 height 365
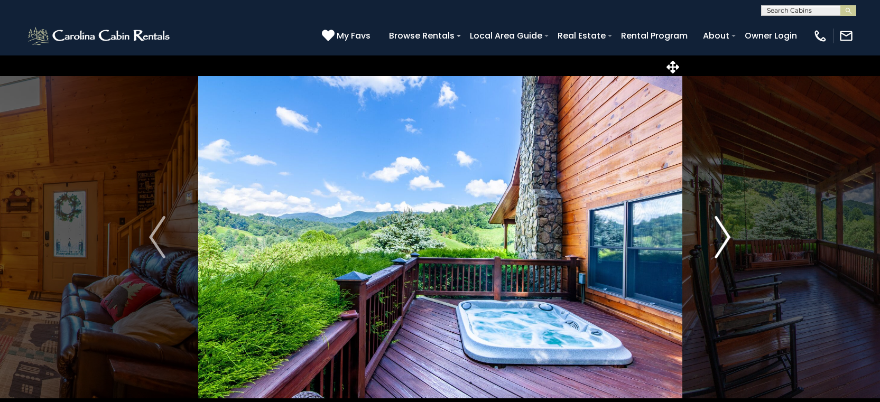
click at [730, 238] on img "Next" at bounding box center [723, 237] width 16 height 42
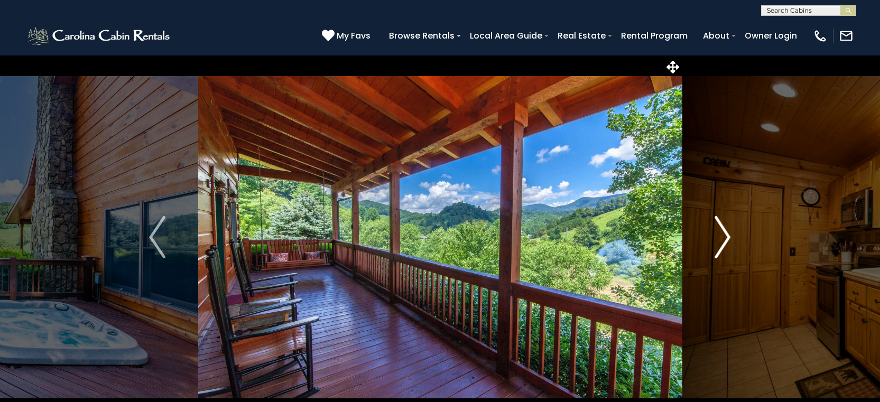
click at [730, 238] on img "Next" at bounding box center [723, 237] width 16 height 42
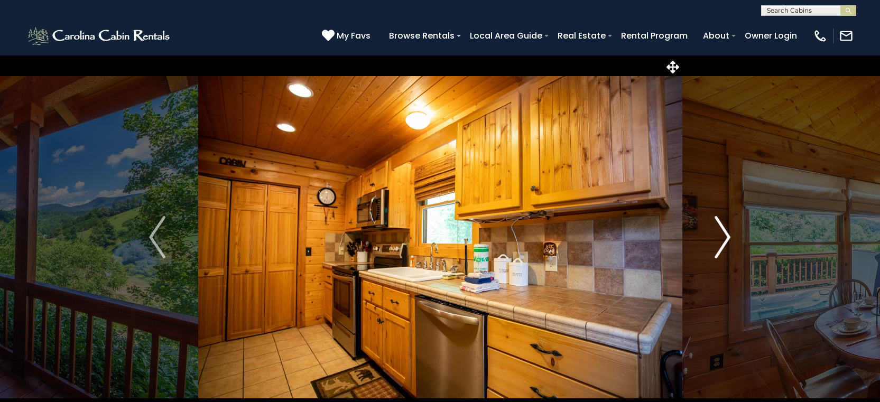
click at [730, 238] on img "Next" at bounding box center [723, 237] width 16 height 42
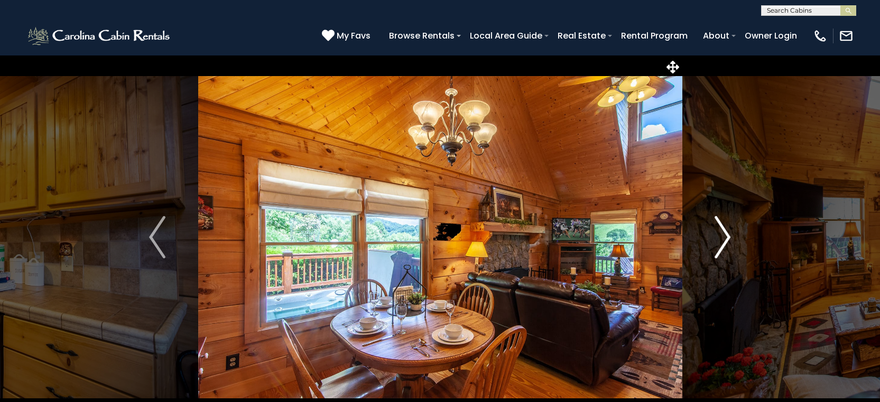
click at [730, 238] on img "Next" at bounding box center [723, 237] width 16 height 42
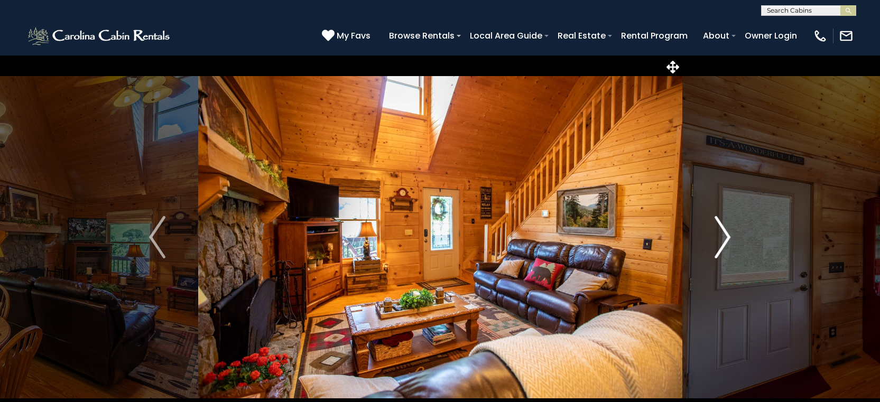
click at [730, 238] on img "Next" at bounding box center [723, 237] width 16 height 42
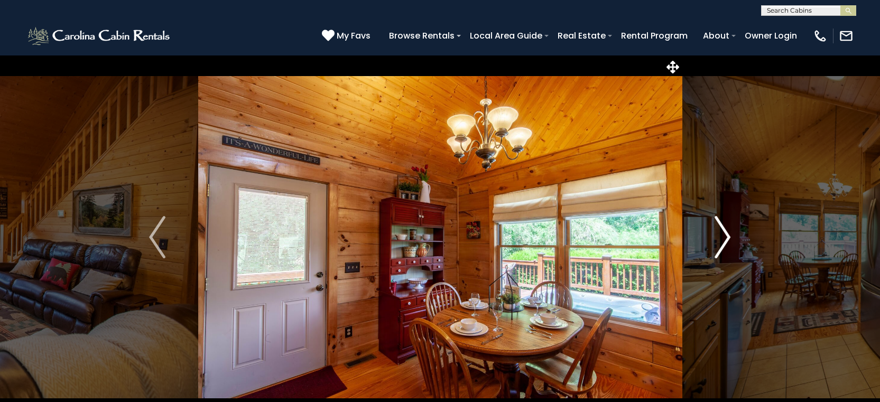
click at [730, 238] on img "Next" at bounding box center [723, 237] width 16 height 42
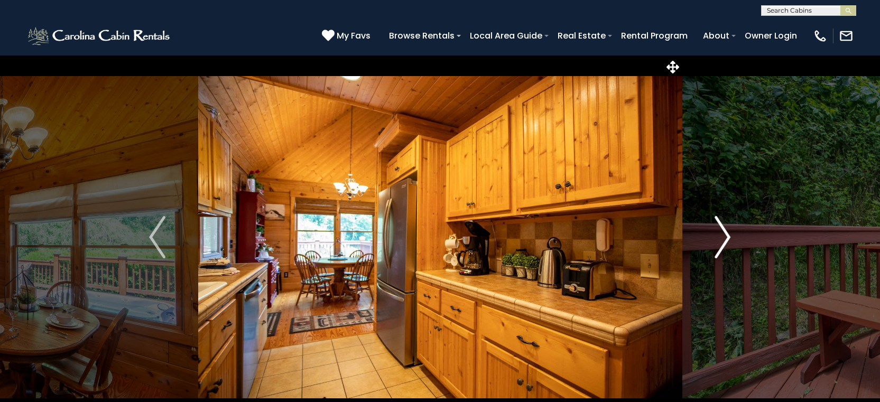
click at [730, 238] on img "Next" at bounding box center [723, 237] width 16 height 42
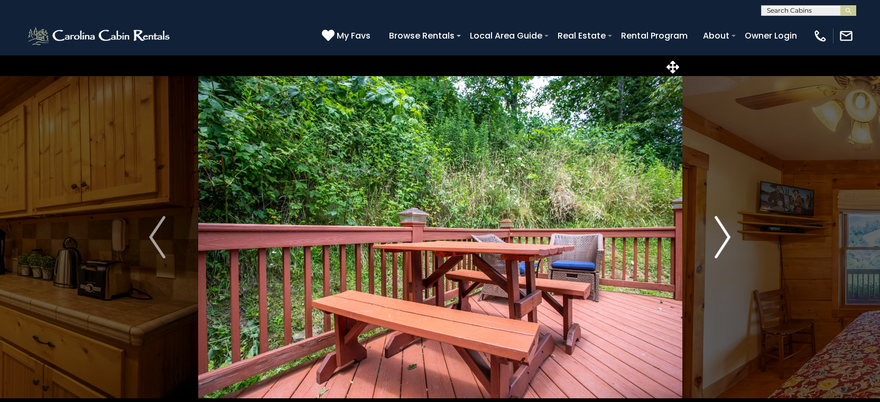
click at [730, 238] on img "Next" at bounding box center [723, 237] width 16 height 42
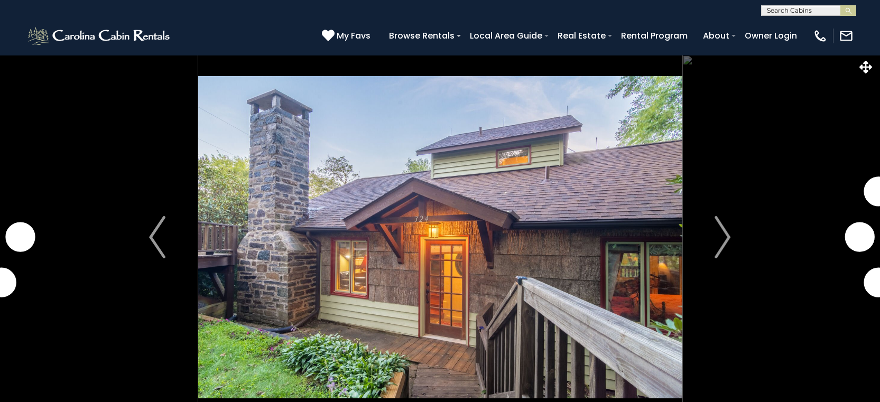
scroll to position [28, 0]
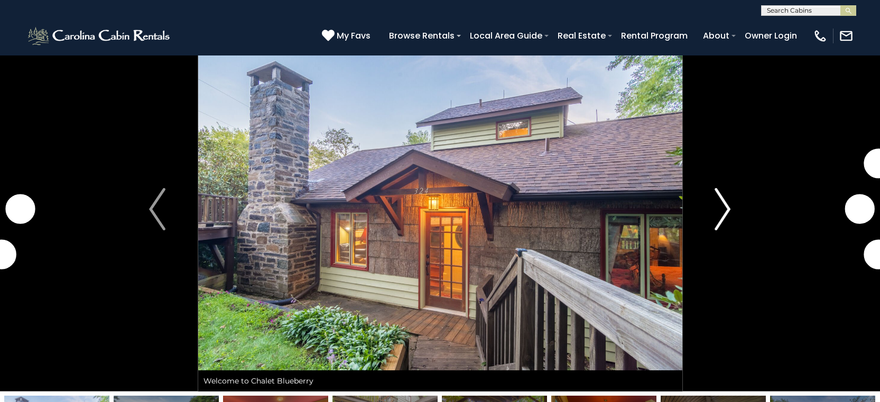
click at [723, 208] on img "Next" at bounding box center [723, 209] width 16 height 42
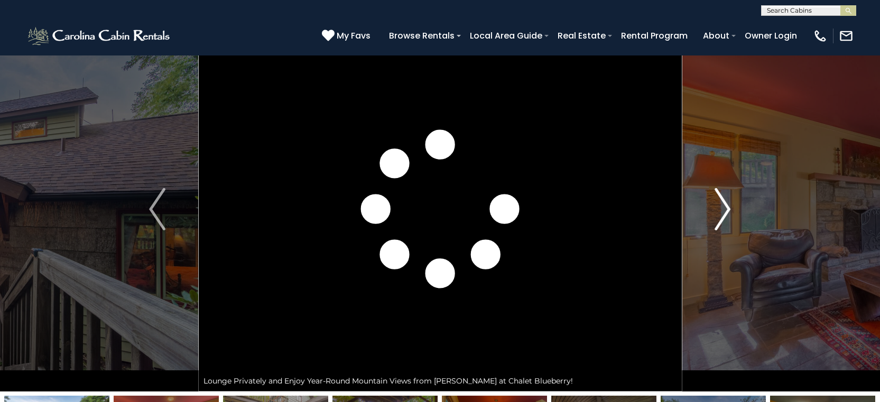
click at [723, 208] on img "Next" at bounding box center [723, 209] width 16 height 42
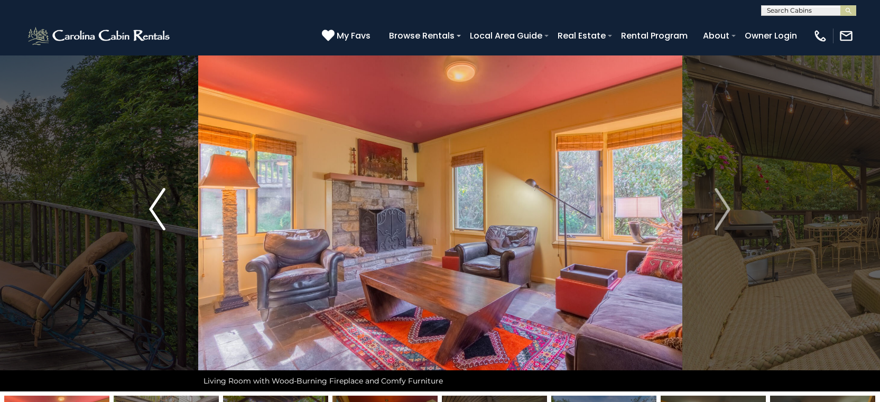
click at [150, 208] on button "Previous" at bounding box center [156, 209] width 81 height 365
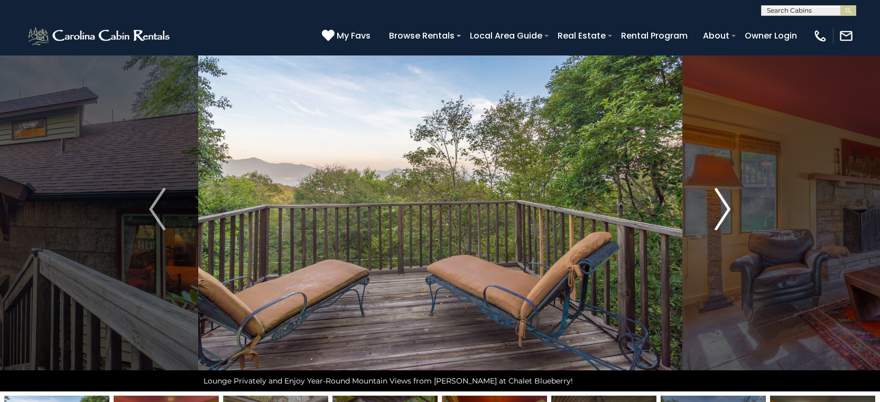
click at [725, 207] on img "Next" at bounding box center [723, 209] width 16 height 42
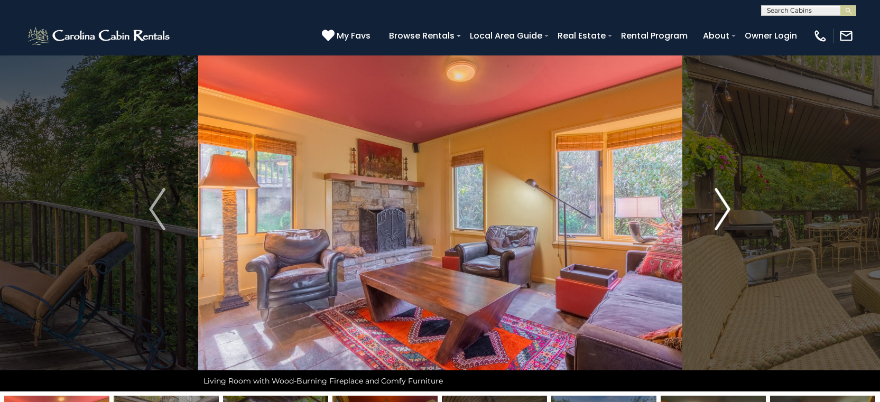
click at [725, 207] on img "Next" at bounding box center [723, 209] width 16 height 42
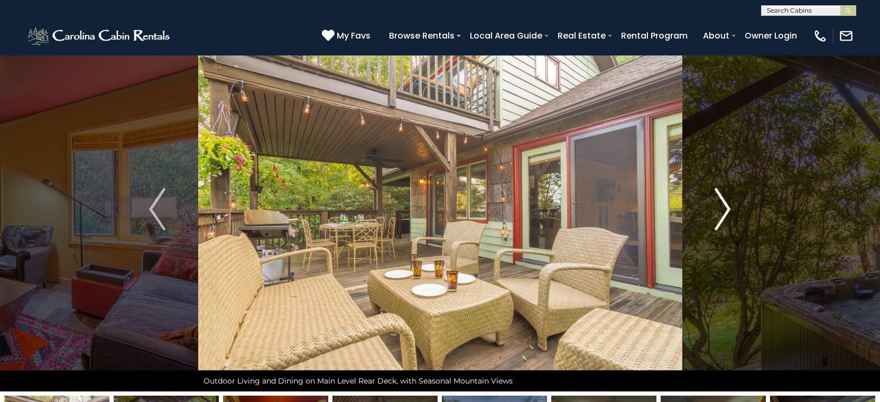
click at [725, 207] on img "Next" at bounding box center [723, 209] width 16 height 42
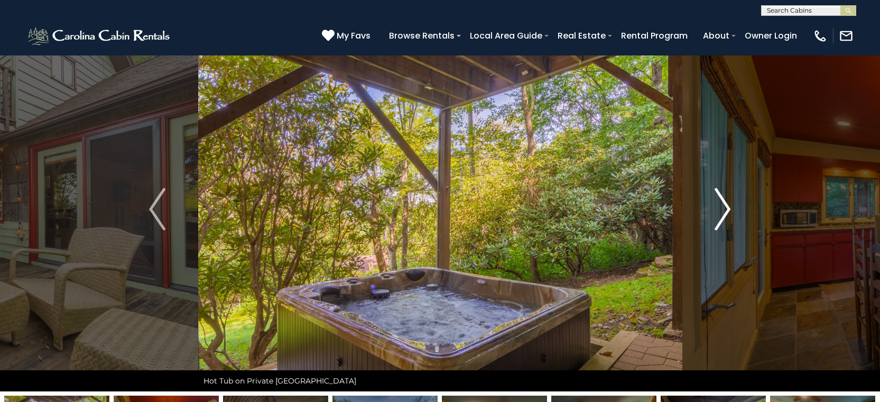
click at [725, 207] on img "Next" at bounding box center [723, 209] width 16 height 42
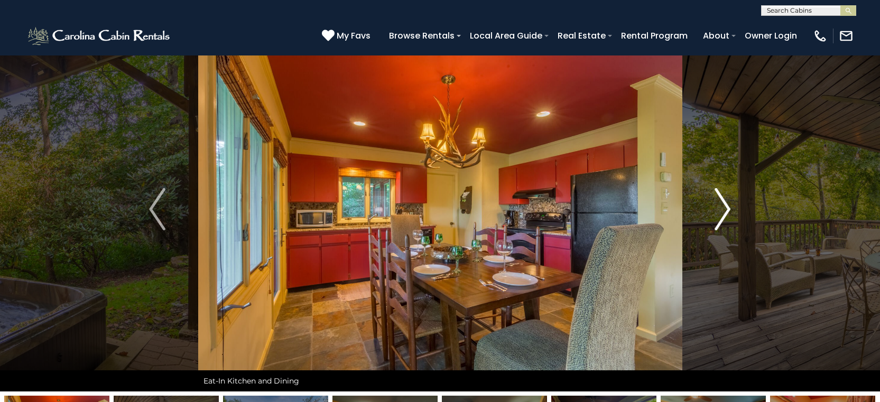
click at [725, 207] on img "Next" at bounding box center [723, 209] width 16 height 42
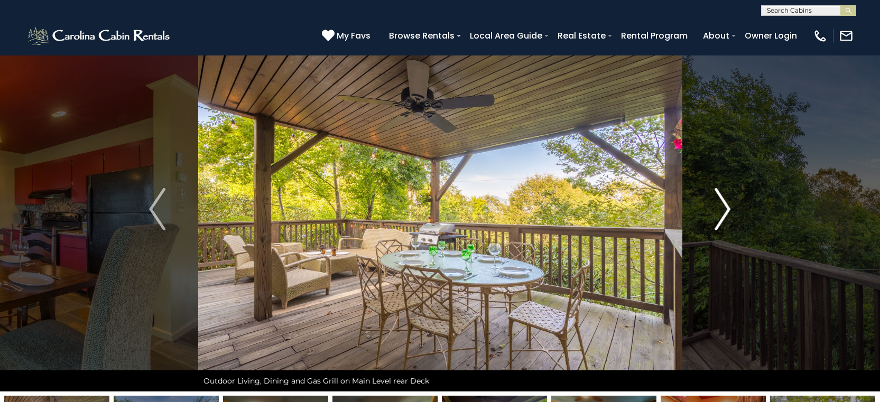
click at [725, 207] on img "Next" at bounding box center [723, 209] width 16 height 42
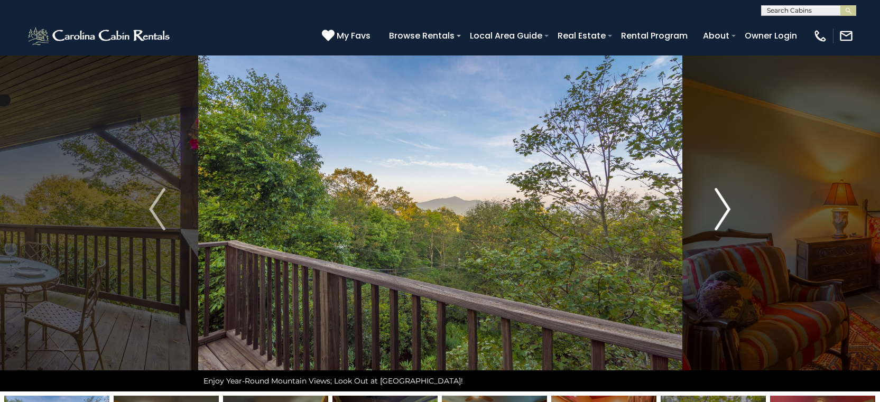
click at [725, 207] on img "Next" at bounding box center [723, 209] width 16 height 42
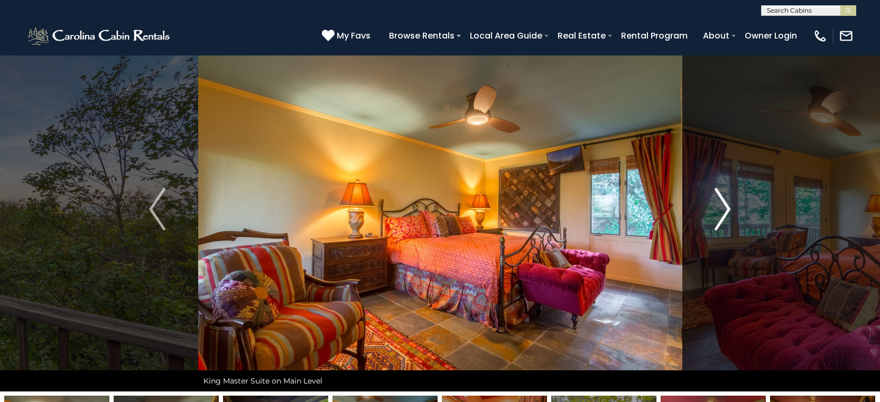
click at [725, 207] on img "Next" at bounding box center [723, 209] width 16 height 42
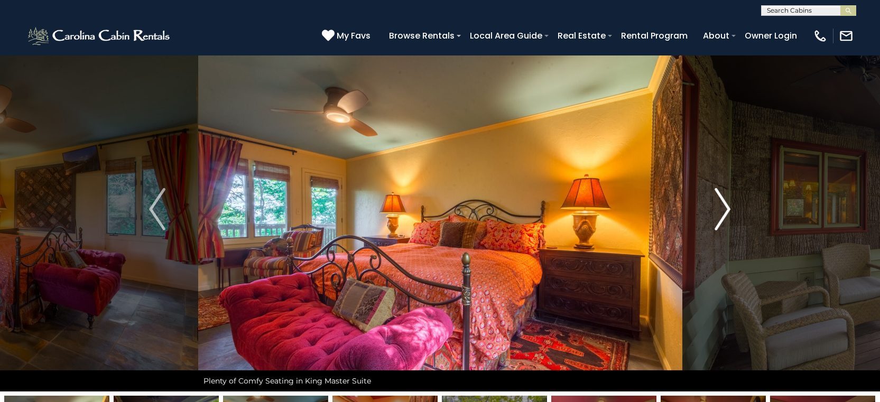
click at [725, 207] on img "Next" at bounding box center [723, 209] width 16 height 42
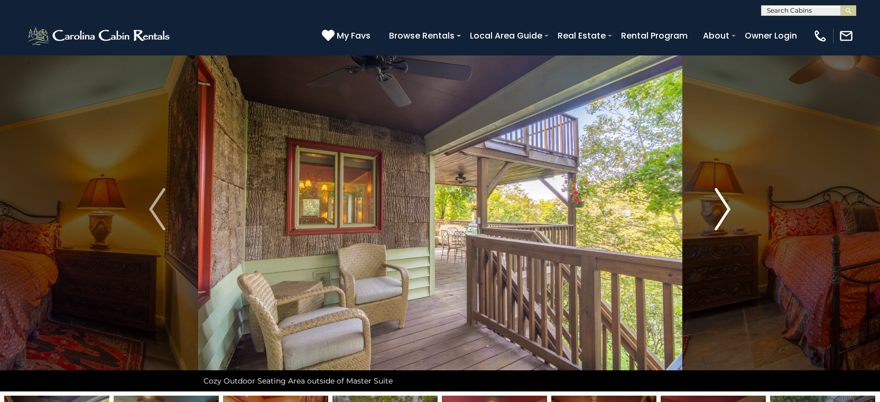
click at [725, 207] on img "Next" at bounding box center [723, 209] width 16 height 42
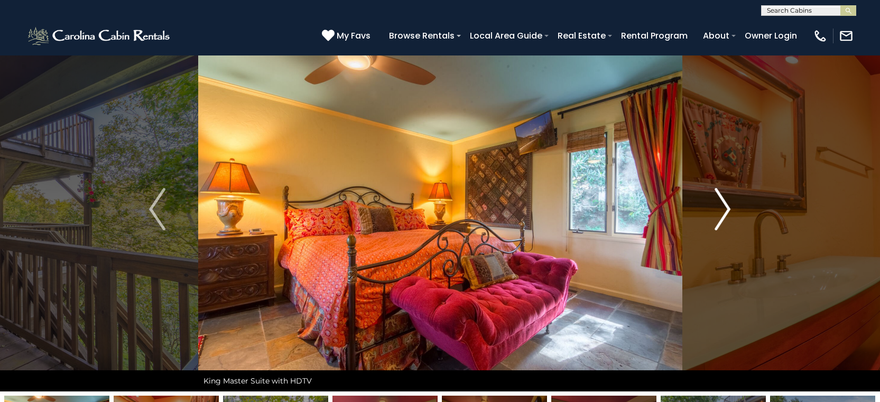
click at [725, 207] on img "Next" at bounding box center [723, 209] width 16 height 42
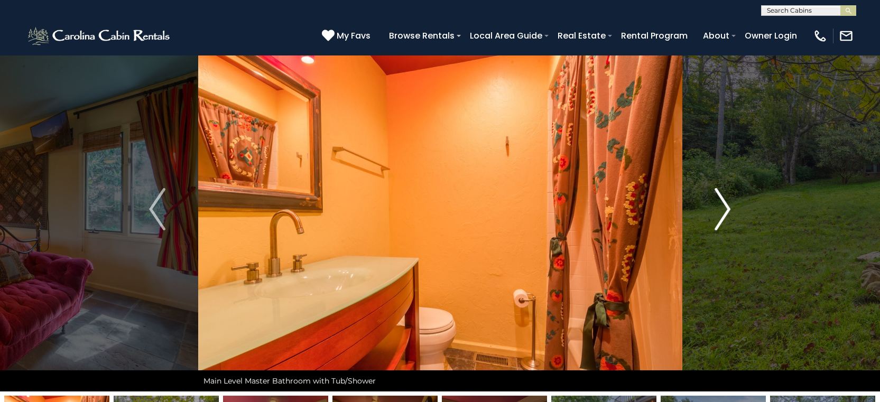
click at [725, 207] on img "Next" at bounding box center [723, 209] width 16 height 42
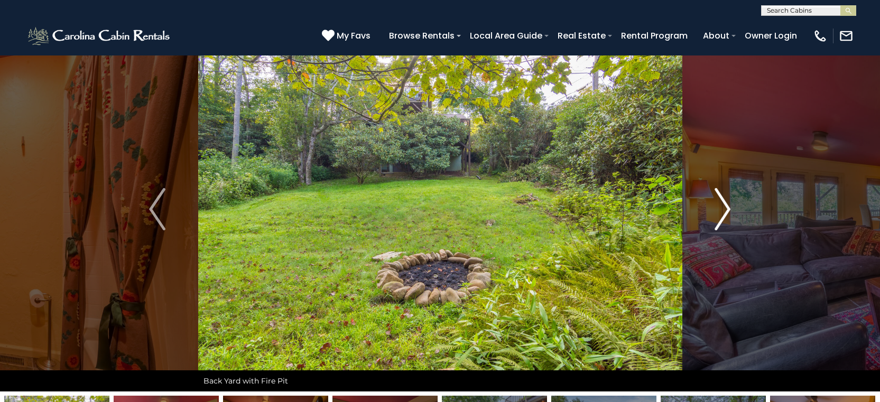
click at [725, 207] on img "Next" at bounding box center [723, 209] width 16 height 42
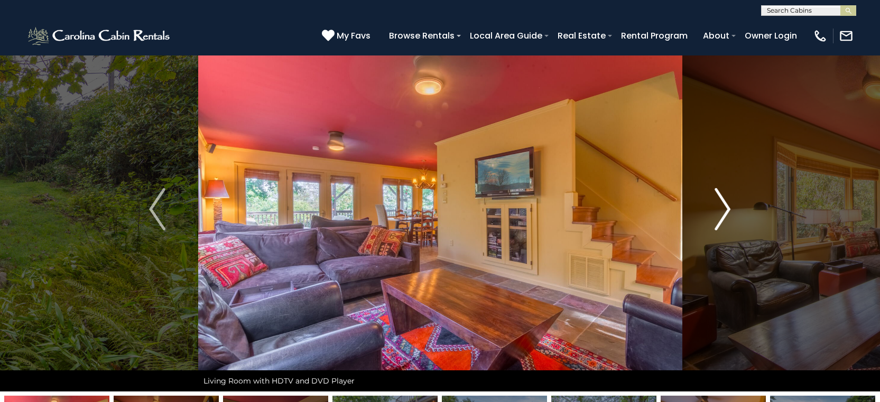
click at [725, 207] on img "Next" at bounding box center [723, 209] width 16 height 42
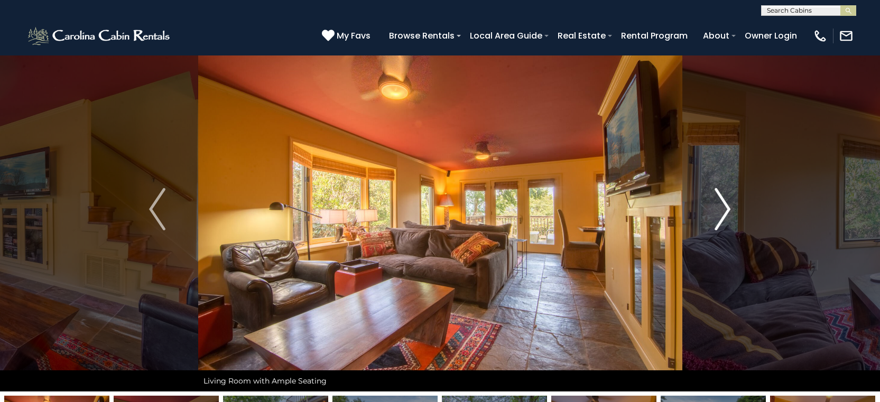
click at [725, 207] on img "Next" at bounding box center [723, 209] width 16 height 42
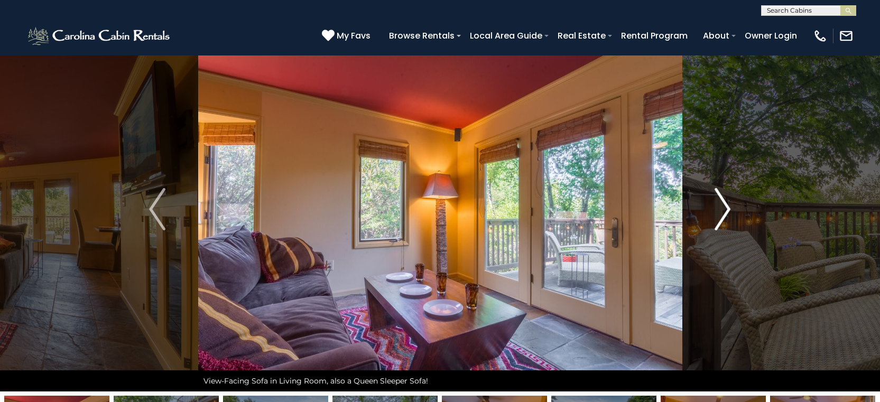
click at [725, 207] on img "Next" at bounding box center [723, 209] width 16 height 42
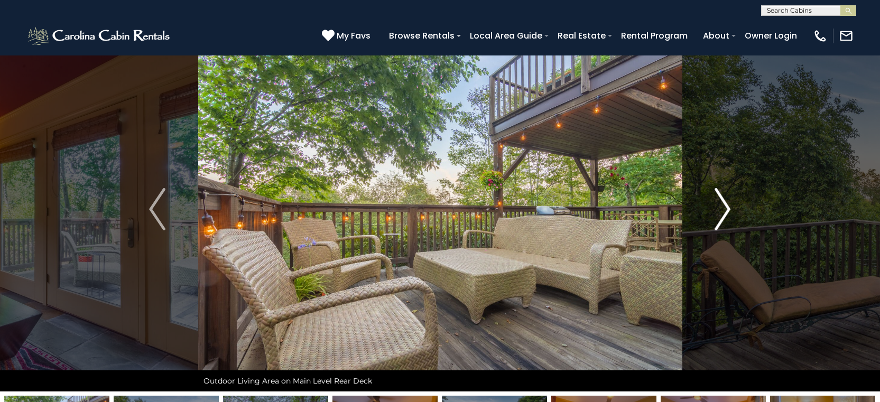
click at [725, 207] on img "Next" at bounding box center [723, 209] width 16 height 42
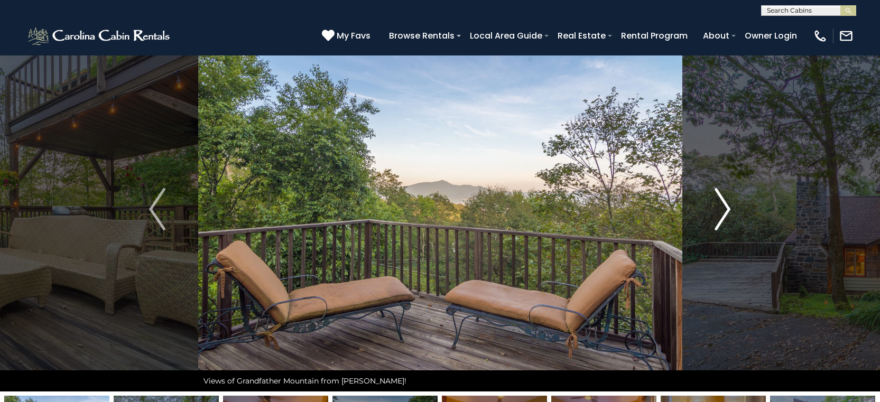
click at [725, 207] on img "Next" at bounding box center [723, 209] width 16 height 42
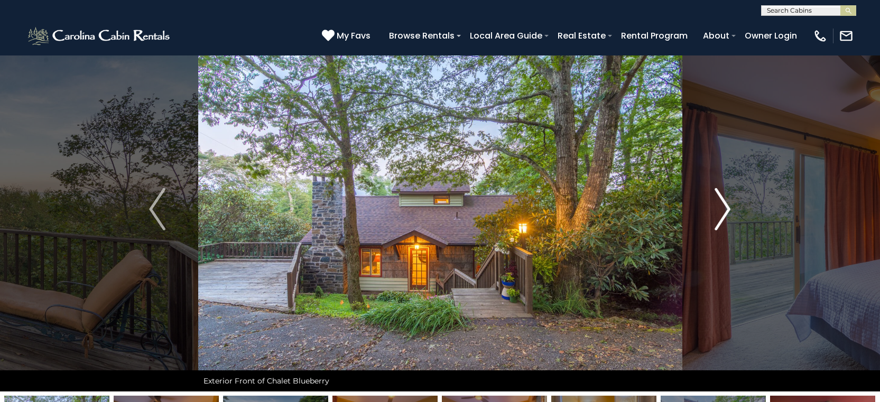
click at [725, 207] on img "Next" at bounding box center [723, 209] width 16 height 42
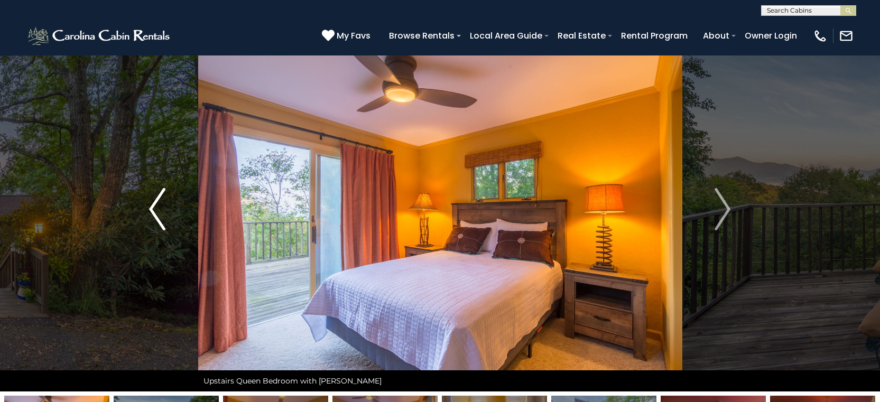
click at [153, 205] on img "Previous" at bounding box center [157, 209] width 16 height 42
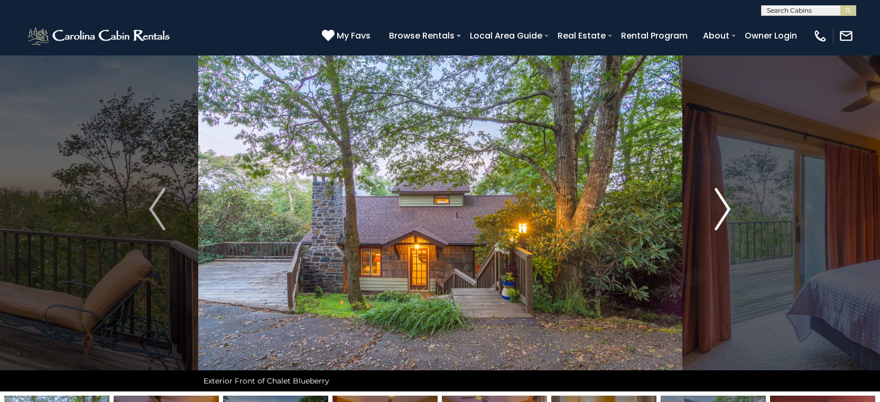
click at [732, 209] on button "Next" at bounding box center [722, 209] width 81 height 365
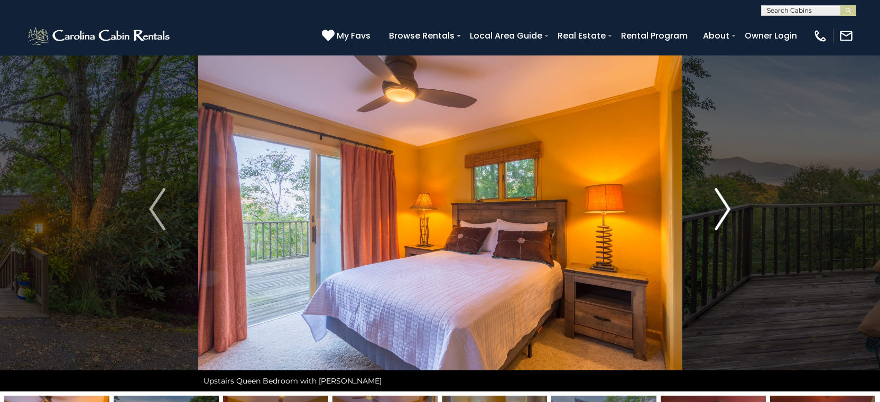
click at [732, 208] on button "Next" at bounding box center [722, 209] width 81 height 365
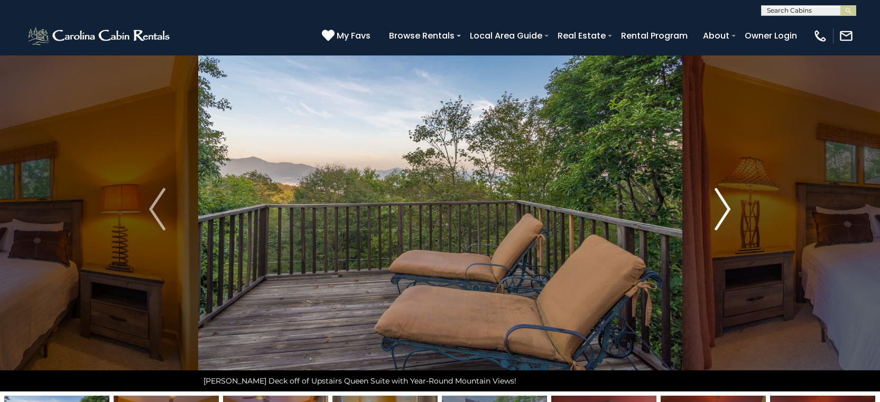
click at [732, 208] on button "Next" at bounding box center [722, 209] width 81 height 365
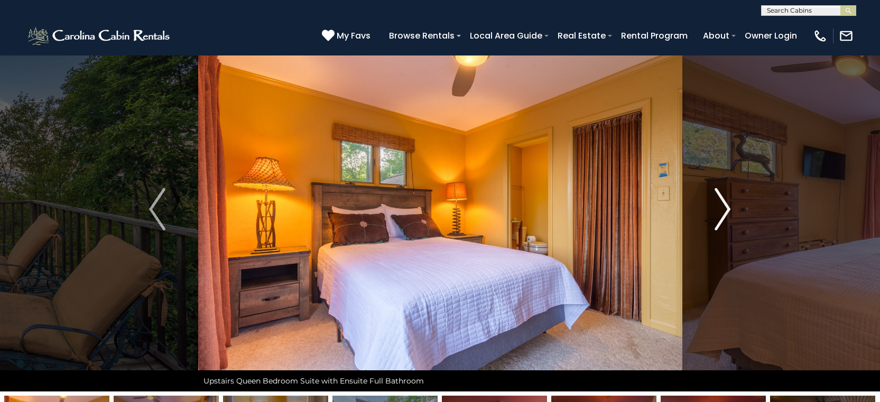
click at [732, 208] on button "Next" at bounding box center [722, 209] width 81 height 365
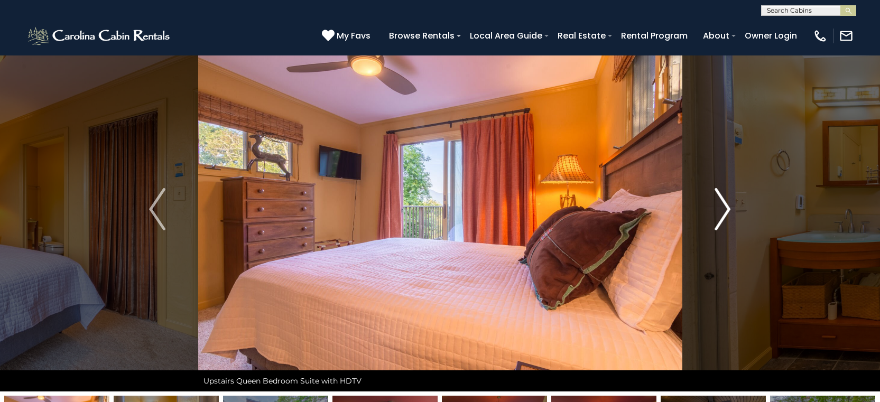
click at [732, 208] on button "Next" at bounding box center [722, 209] width 81 height 365
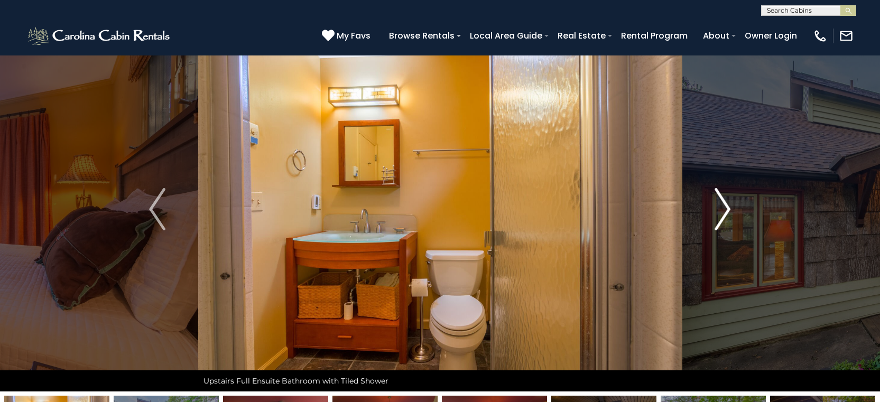
click at [732, 208] on button "Next" at bounding box center [722, 209] width 81 height 365
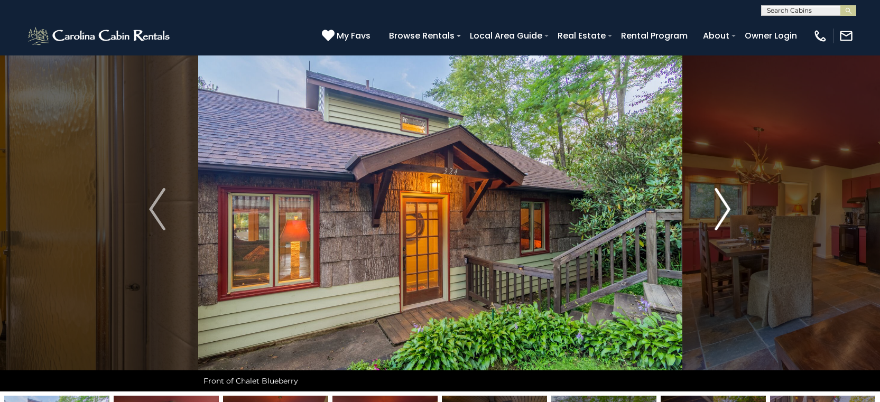
click at [732, 208] on button "Next" at bounding box center [722, 209] width 81 height 365
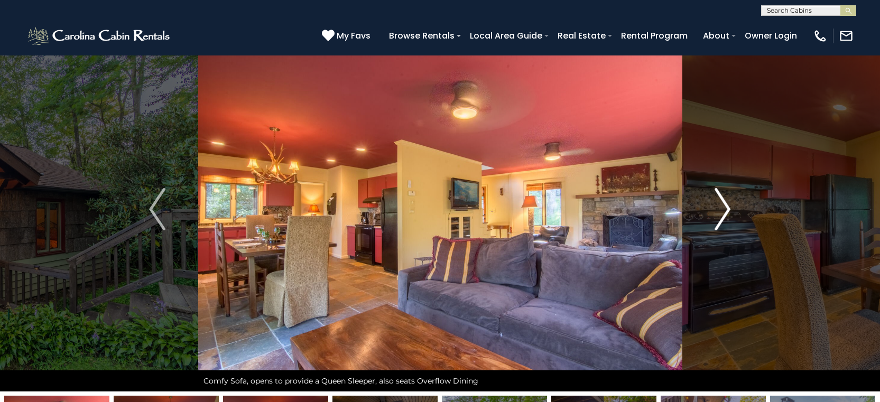
click at [732, 208] on button "Next" at bounding box center [722, 209] width 81 height 365
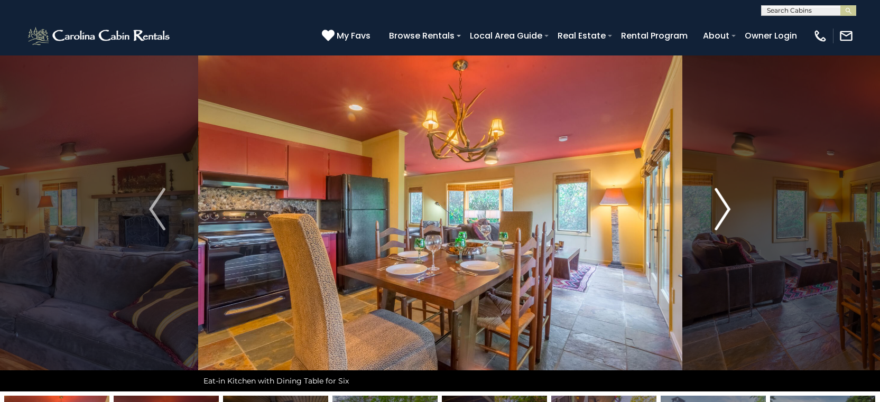
click at [732, 208] on button "Next" at bounding box center [722, 209] width 81 height 365
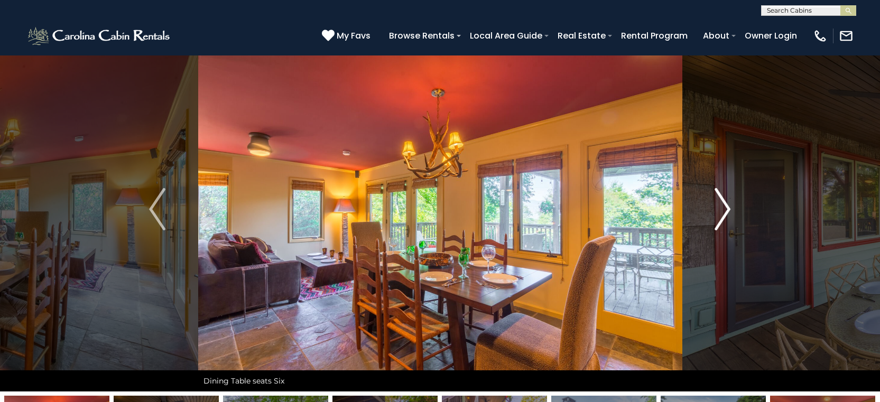
click at [732, 208] on button "Next" at bounding box center [722, 209] width 81 height 365
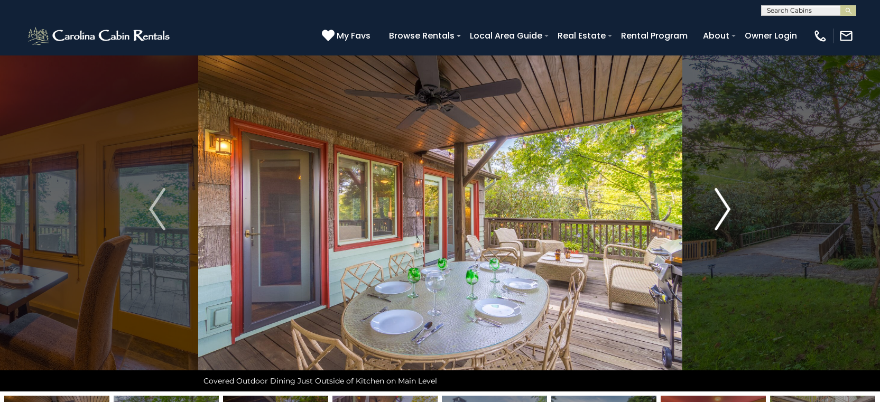
click at [732, 208] on button "Next" at bounding box center [722, 209] width 81 height 365
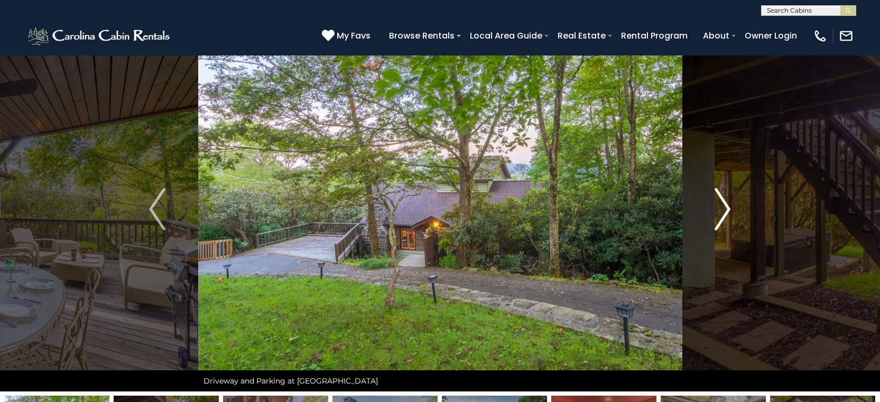
click at [732, 208] on button "Next" at bounding box center [722, 209] width 81 height 365
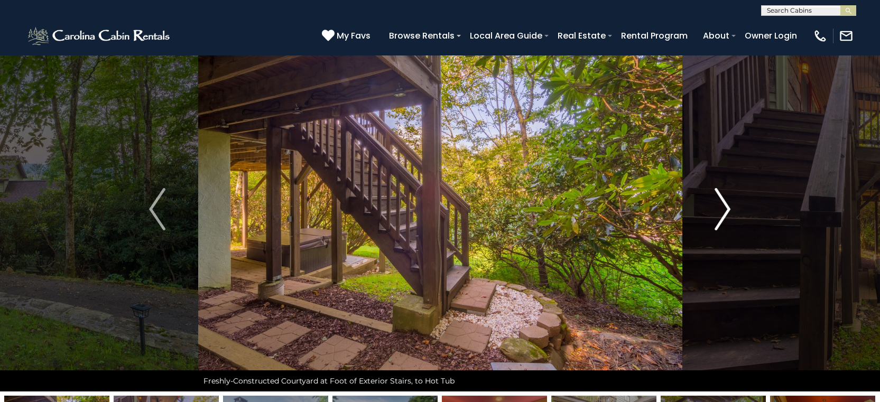
click at [732, 208] on button "Next" at bounding box center [722, 209] width 81 height 365
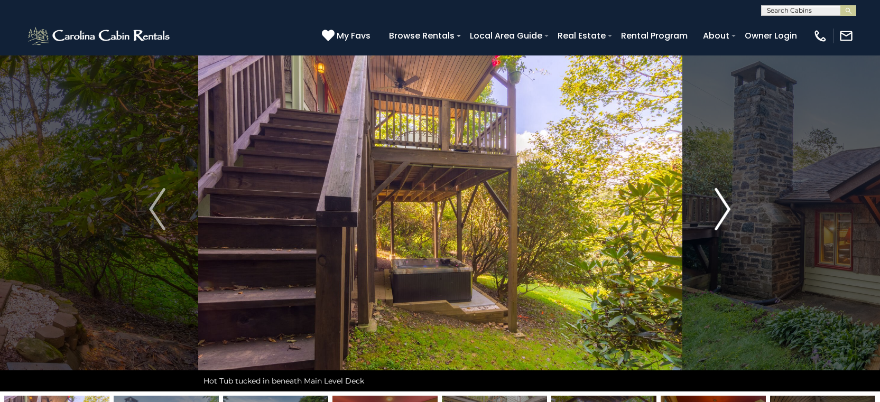
click at [732, 208] on button "Next" at bounding box center [722, 209] width 81 height 365
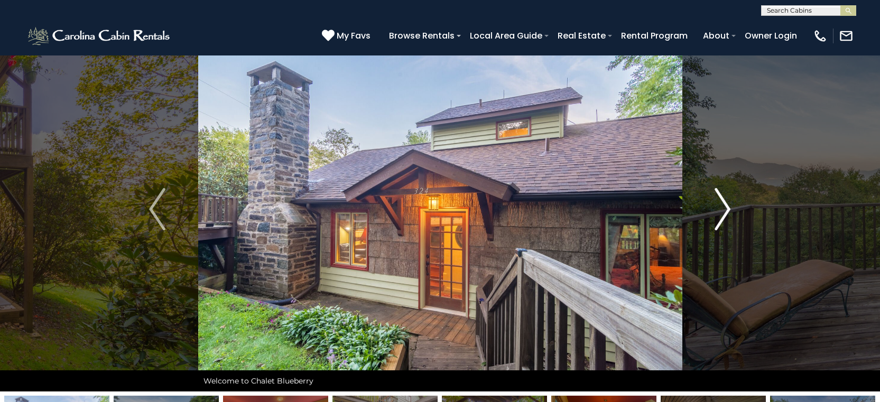
click at [732, 208] on button "Next" at bounding box center [722, 209] width 81 height 365
